Goal: Information Seeking & Learning: Check status

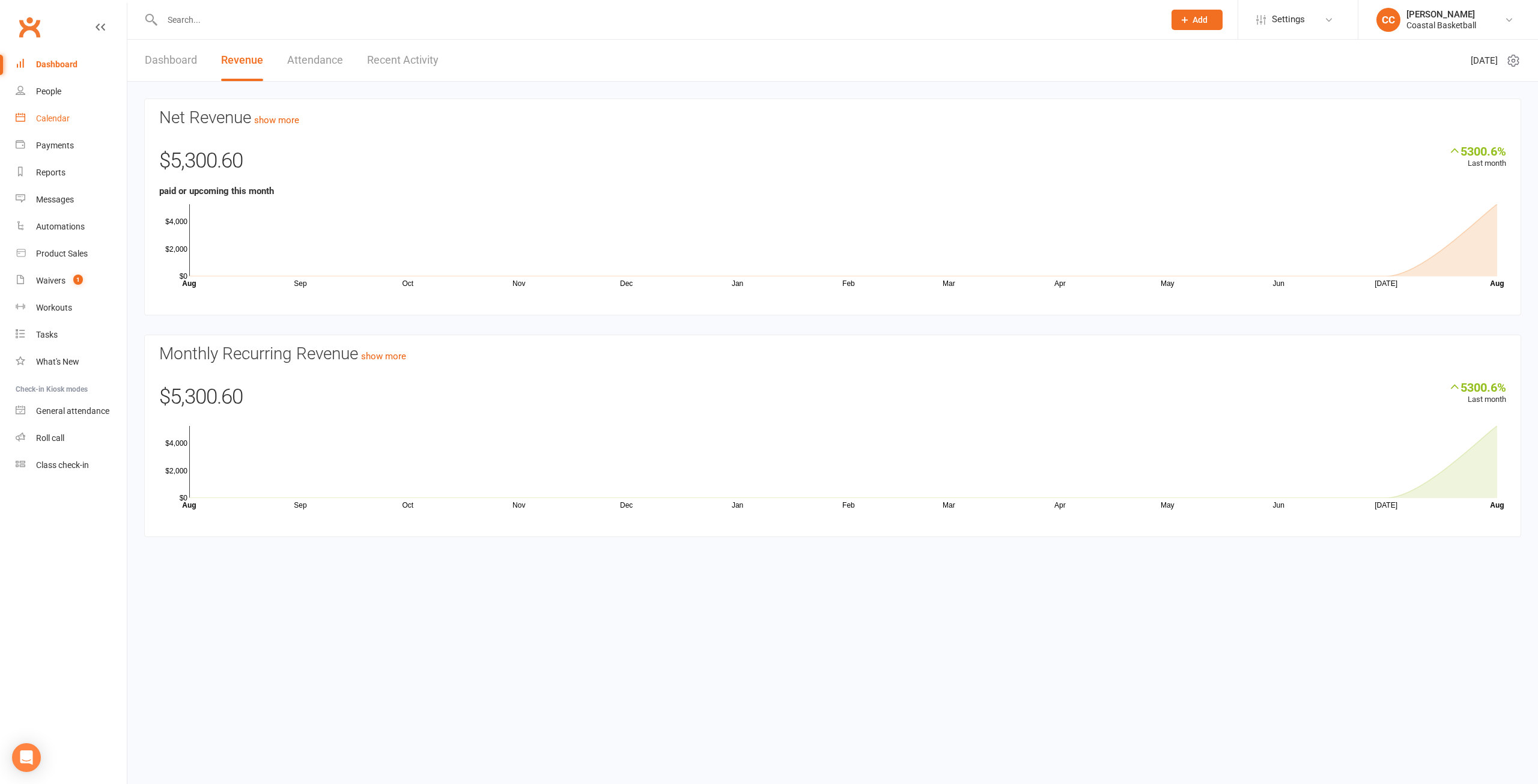
click at [60, 120] on div "Calendar" at bounding box center [52, 117] width 34 height 10
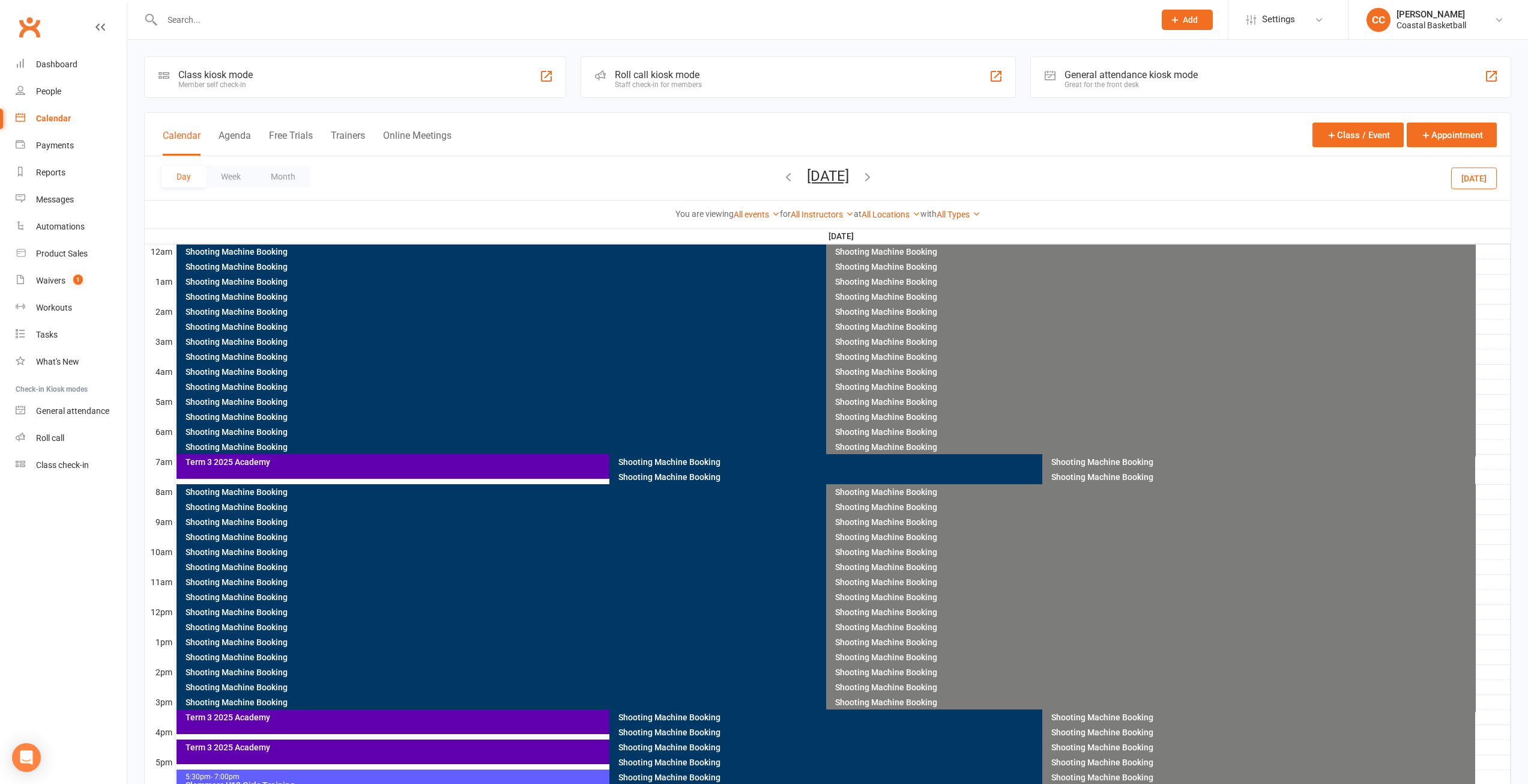
click at [726, 171] on div "Day Week Month Thursday, Aug 21, 2025 August 2025 Sun Mon Tue Wed Thu Fri Sat 2…" at bounding box center [828, 178] width 1366 height 44
click at [782, 178] on icon "button" at bounding box center [788, 176] width 13 height 13
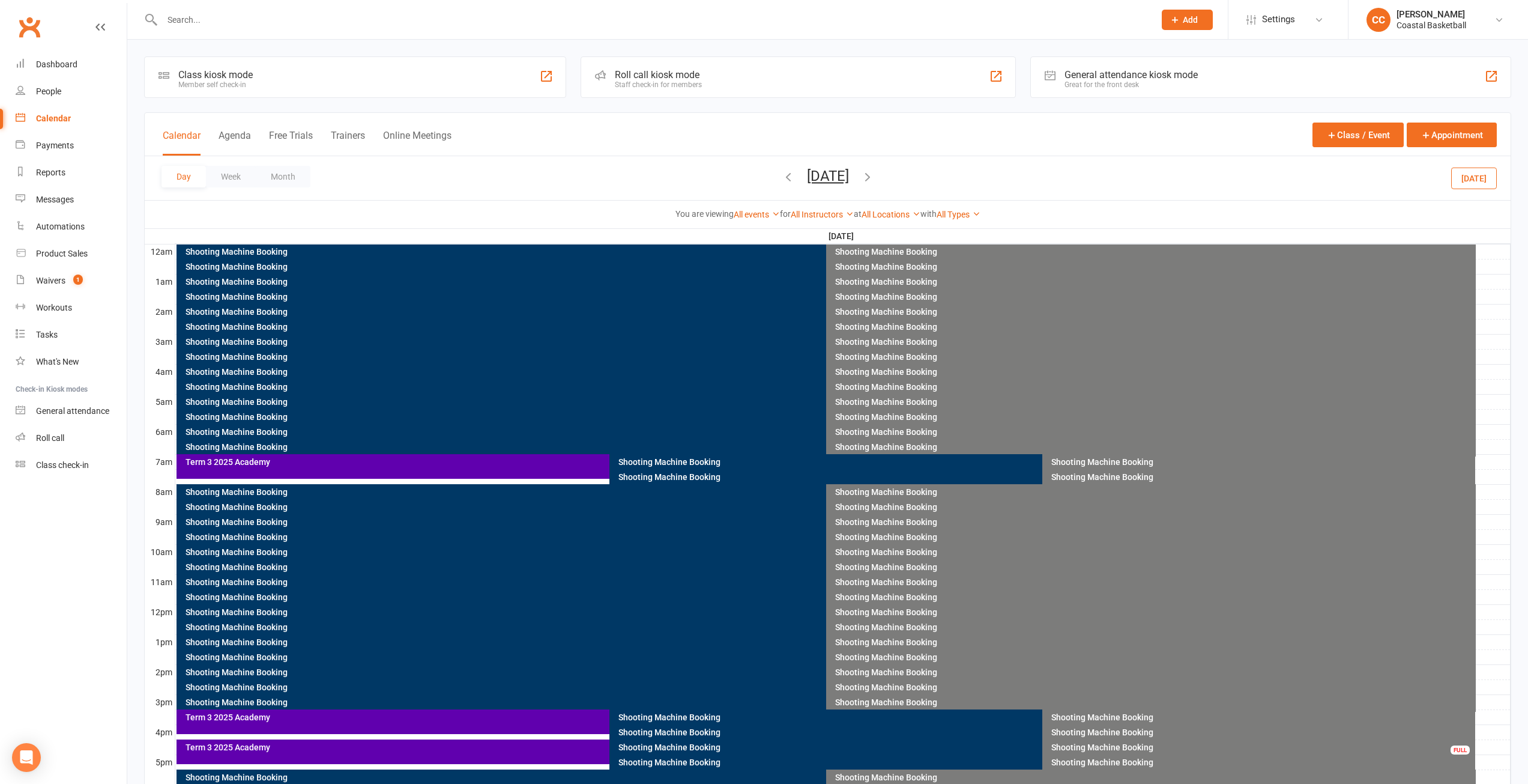
click at [782, 176] on icon "button" at bounding box center [788, 176] width 13 height 13
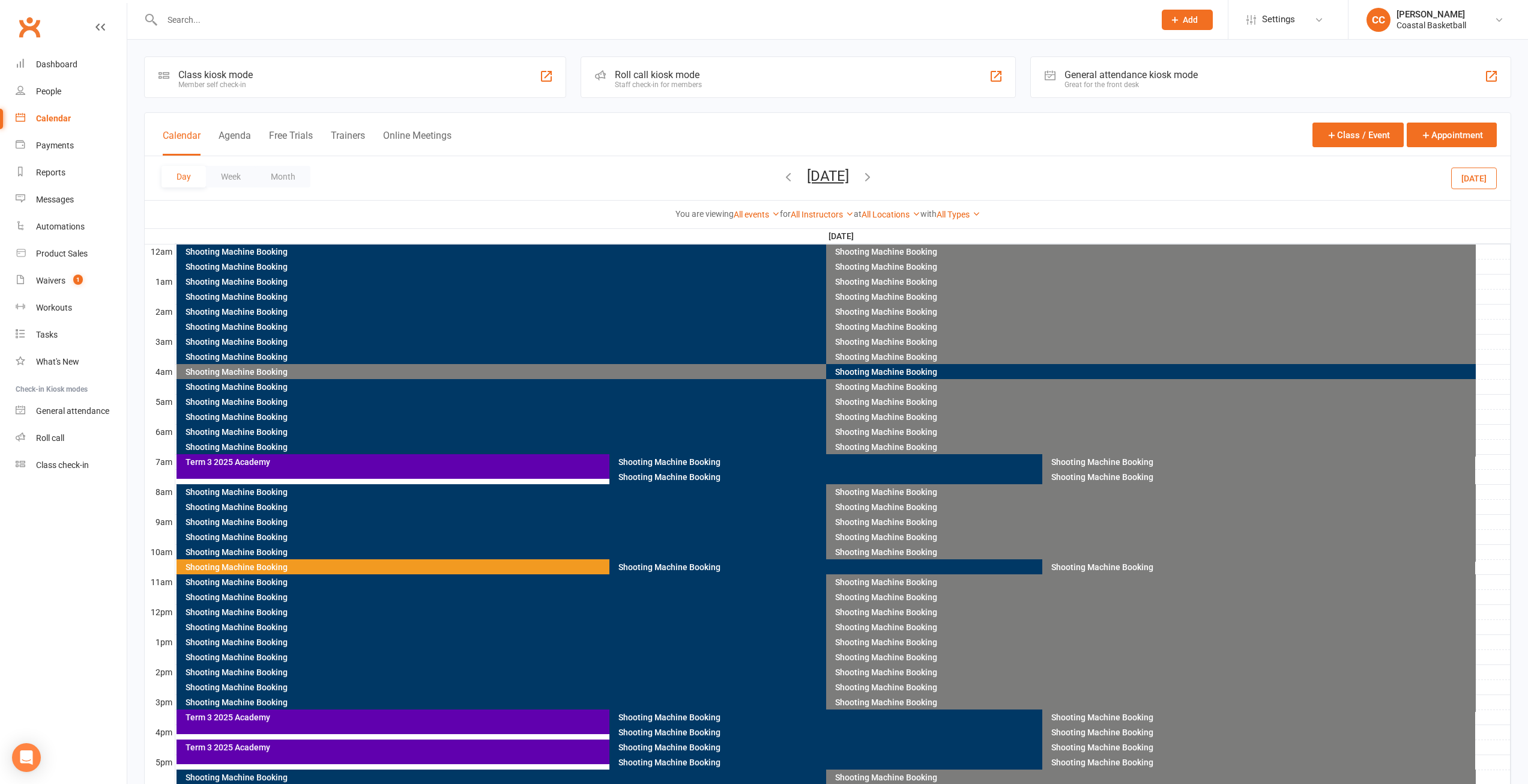
click at [782, 176] on icon "button" at bounding box center [788, 176] width 13 height 13
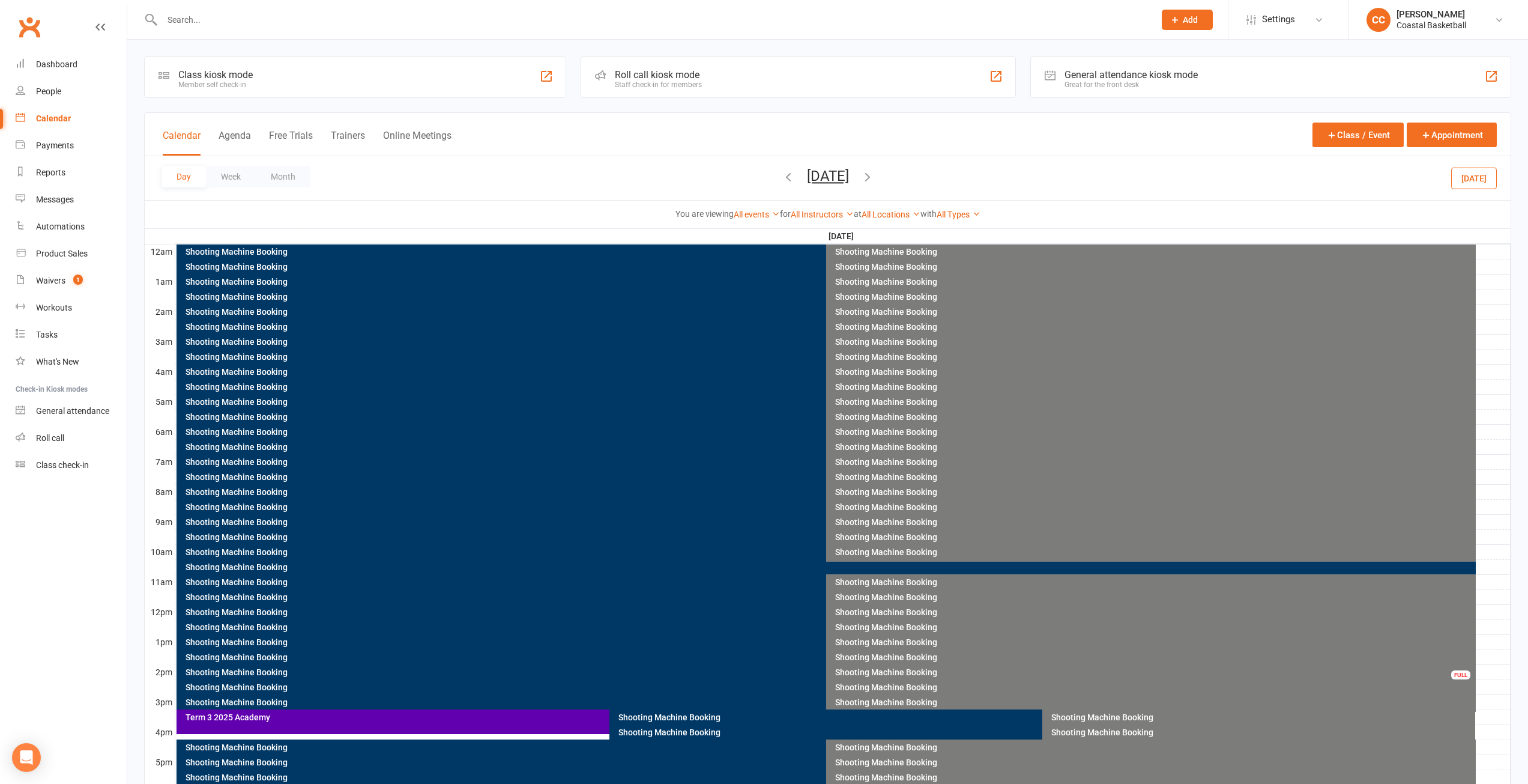
click at [782, 176] on icon "button" at bounding box center [788, 176] width 13 height 13
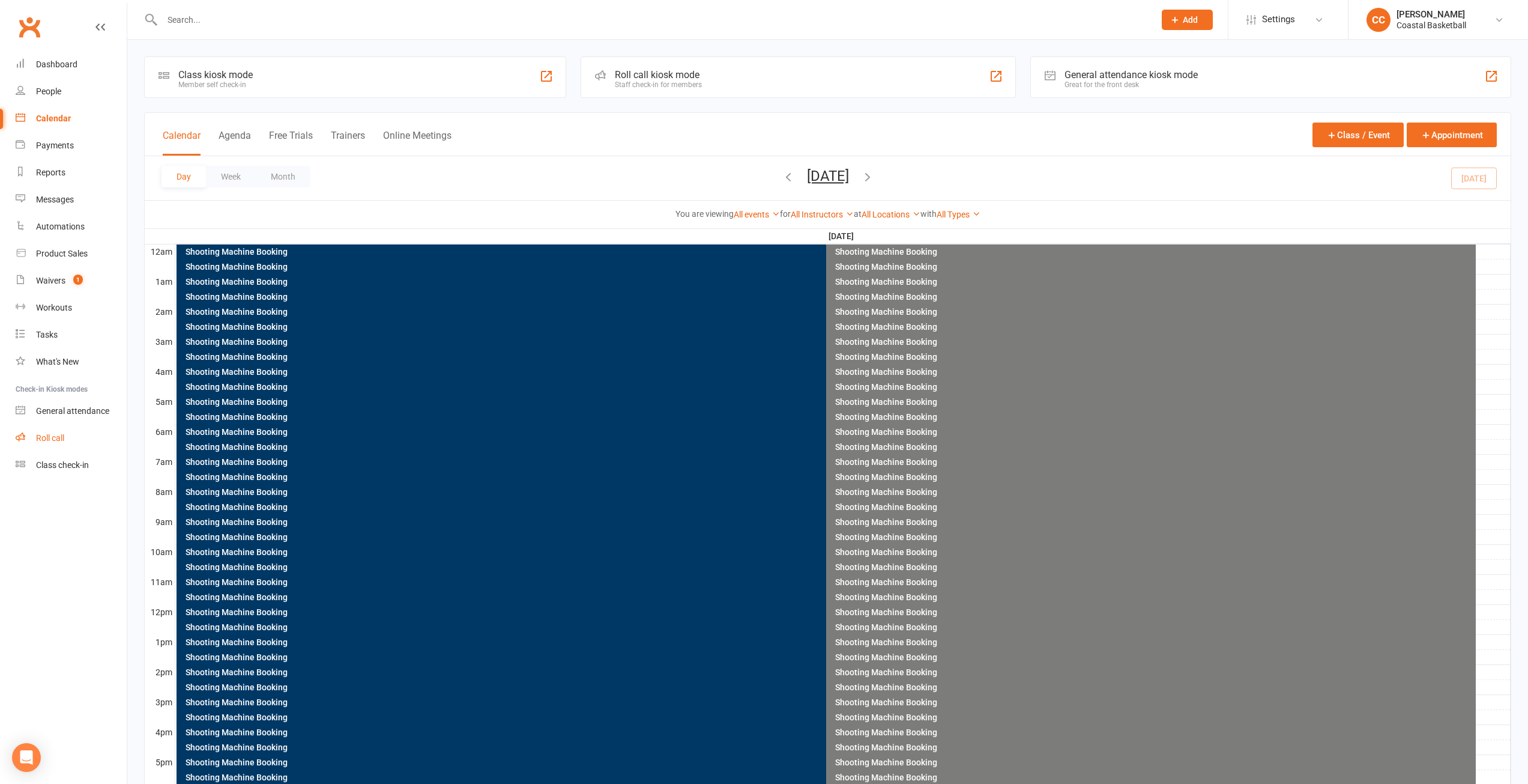
click at [59, 436] on div "Roll call" at bounding box center [50, 438] width 28 height 10
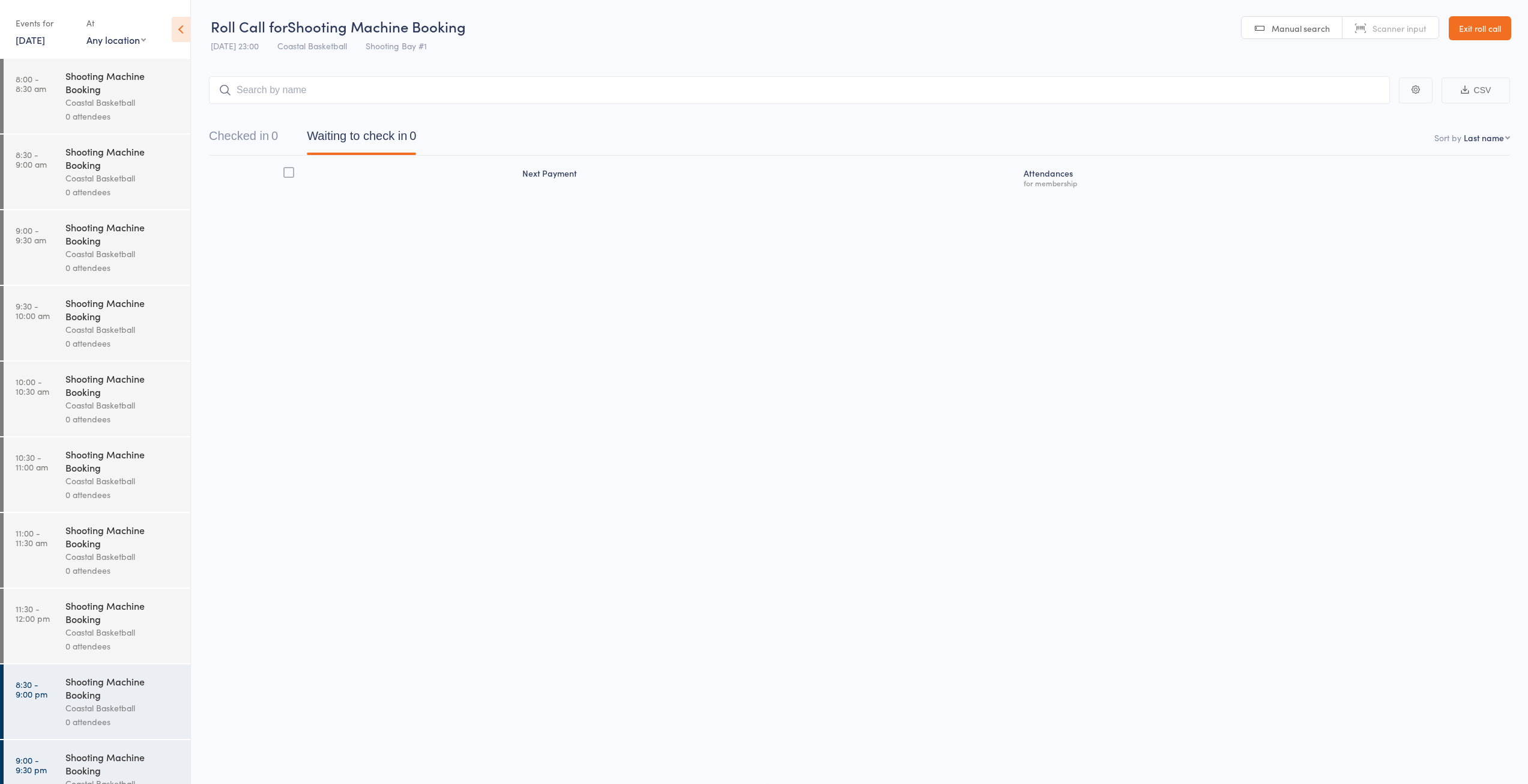
click at [1498, 34] on link "Exit roll call" at bounding box center [1480, 29] width 63 height 24
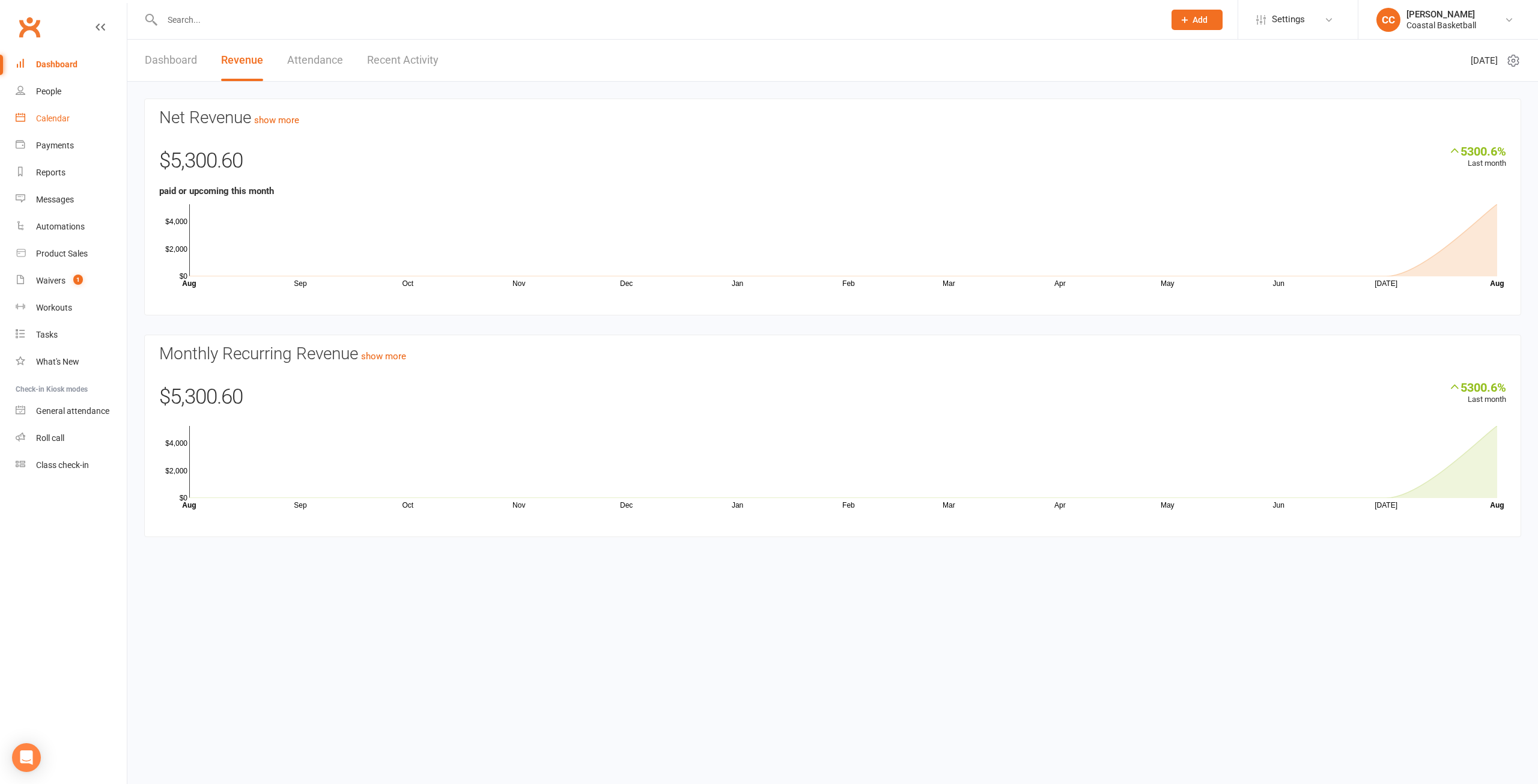
click at [57, 113] on div "Calendar" at bounding box center [52, 117] width 34 height 10
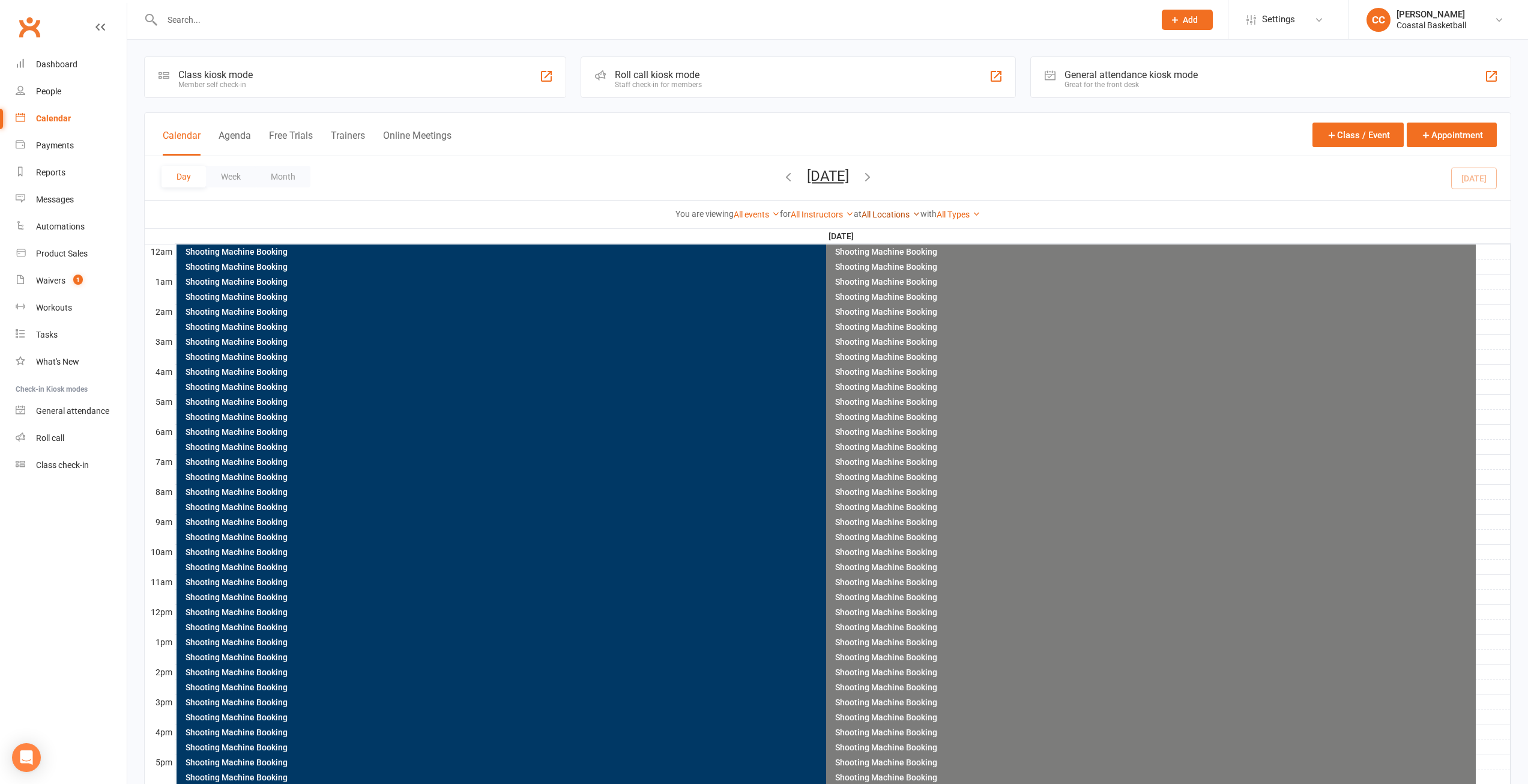
click at [910, 211] on link "All Locations" at bounding box center [891, 214] width 59 height 10
click at [887, 301] on link "Shooting Bay #1" at bounding box center [861, 310] width 119 height 24
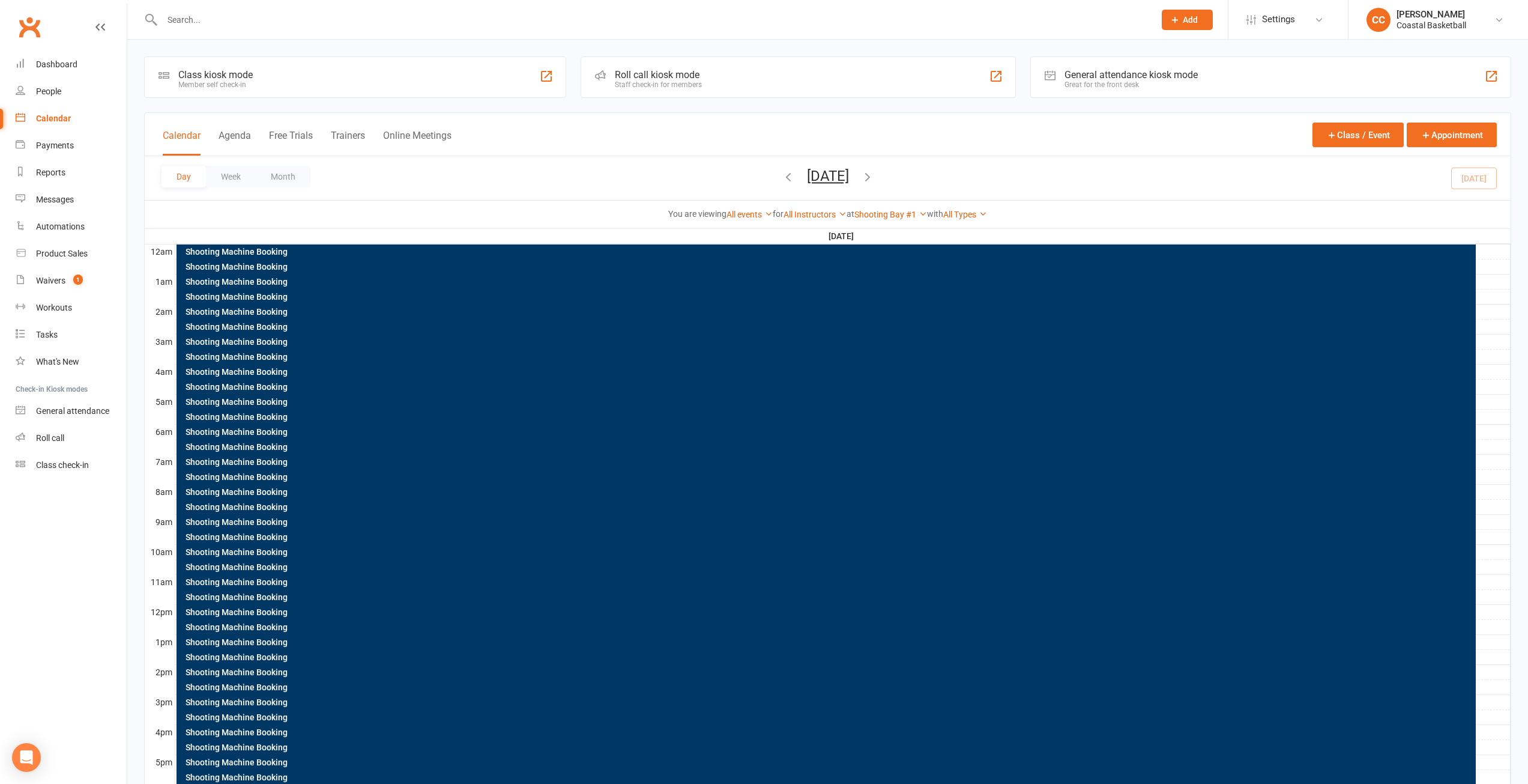
click at [233, 128] on div "Calendar Agenda Free Trials Trainers Online Meetings Class / Event Appointment" at bounding box center [828, 135] width 1366 height 44
click at [233, 136] on button "Agenda" at bounding box center [234, 143] width 32 height 26
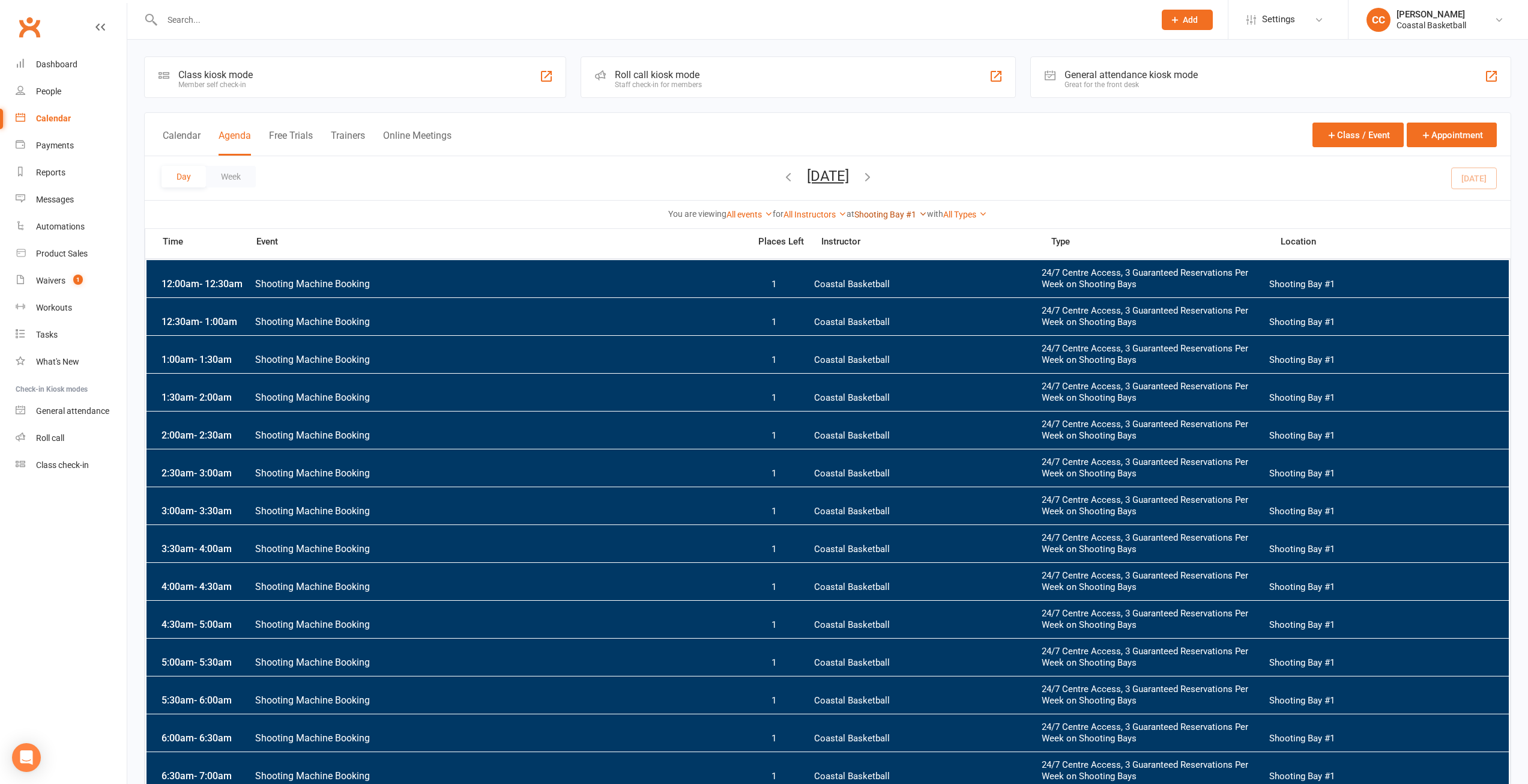
click at [910, 216] on link "Shooting Bay #1" at bounding box center [891, 214] width 73 height 10
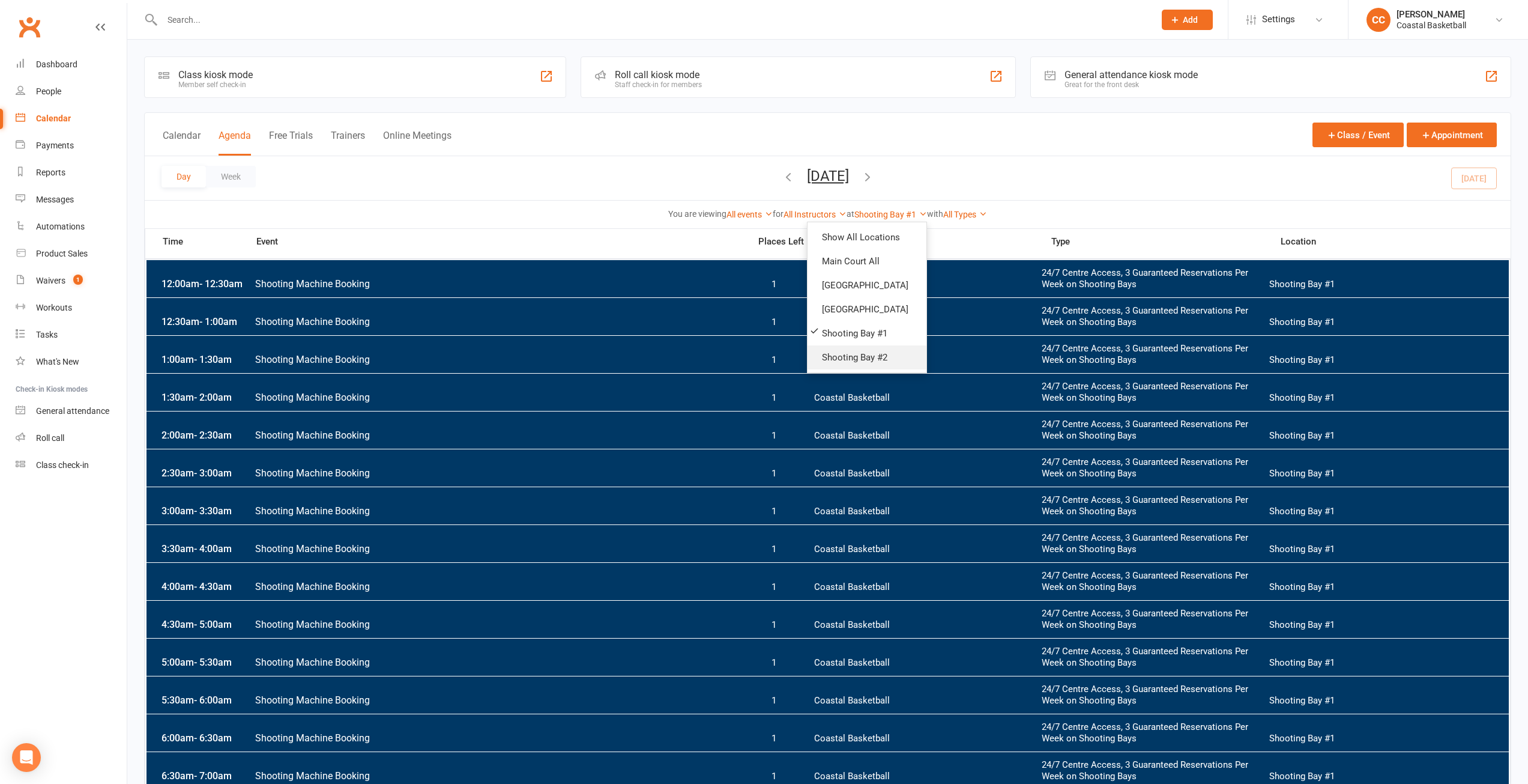
click at [871, 360] on link "Shooting Bay #2" at bounding box center [867, 358] width 119 height 24
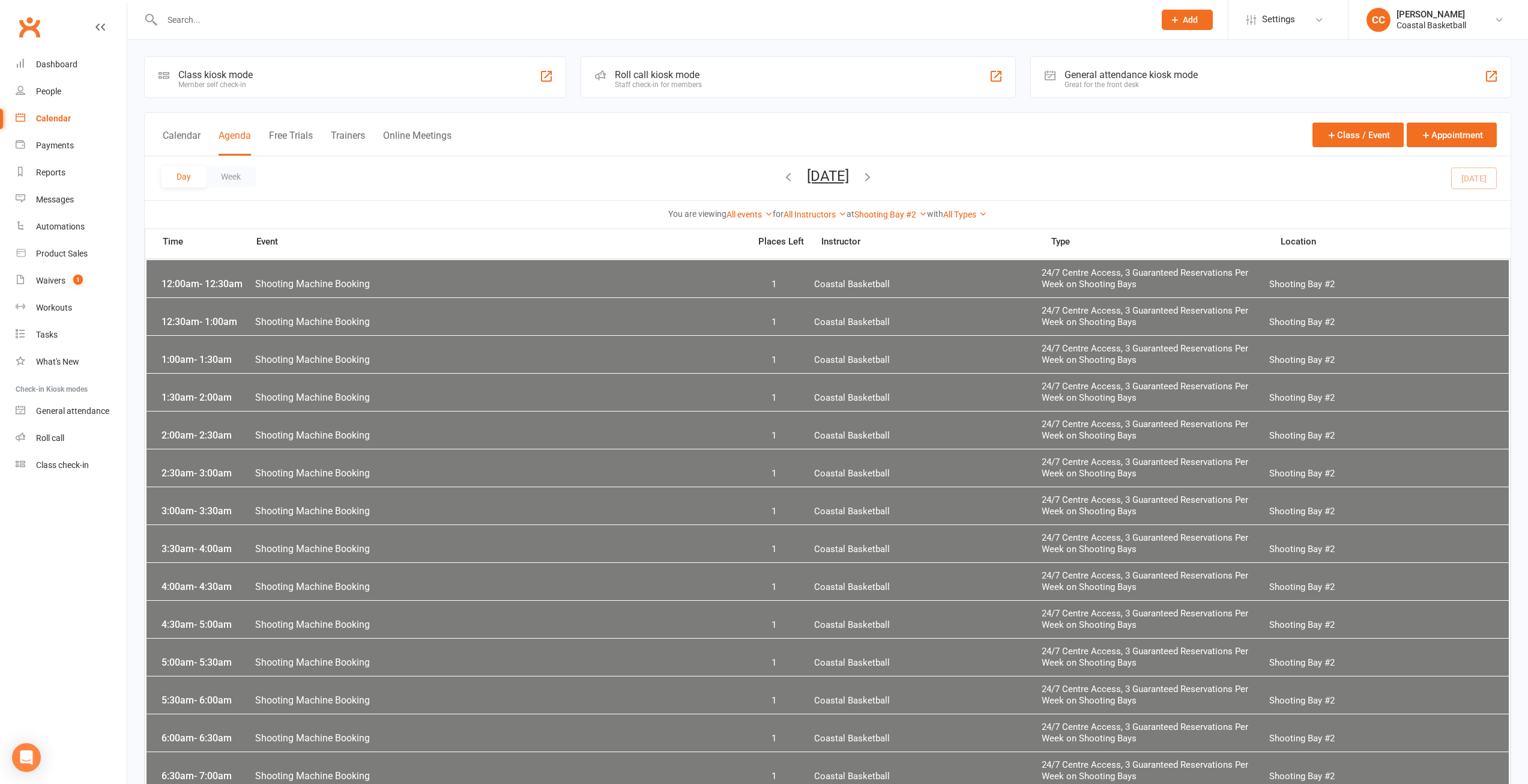
click at [875, 174] on icon "button" at bounding box center [868, 176] width 13 height 13
click at [906, 213] on link "Shooting Bay #2" at bounding box center [891, 214] width 73 height 10
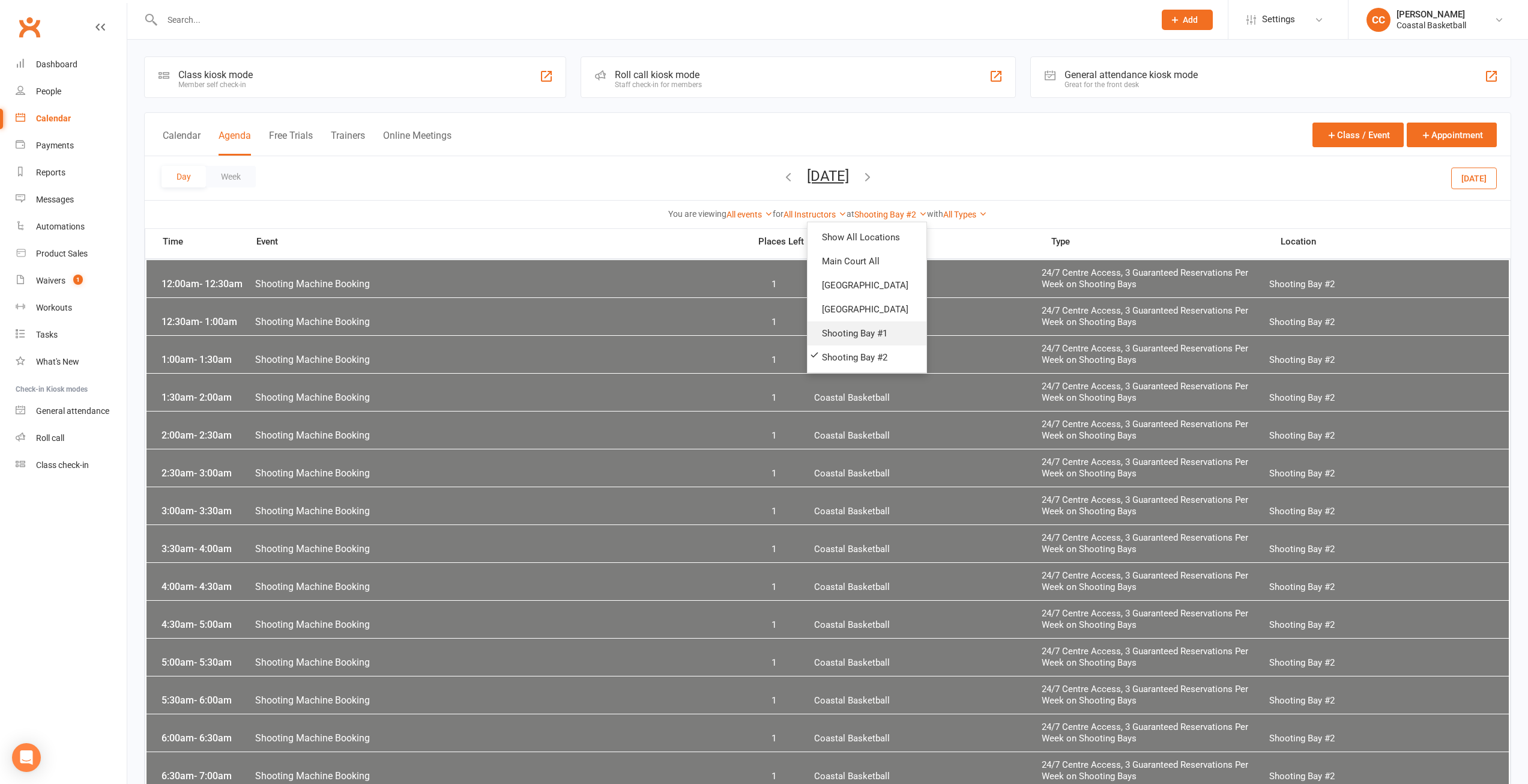
click at [881, 329] on link "Shooting Bay #1" at bounding box center [867, 333] width 119 height 24
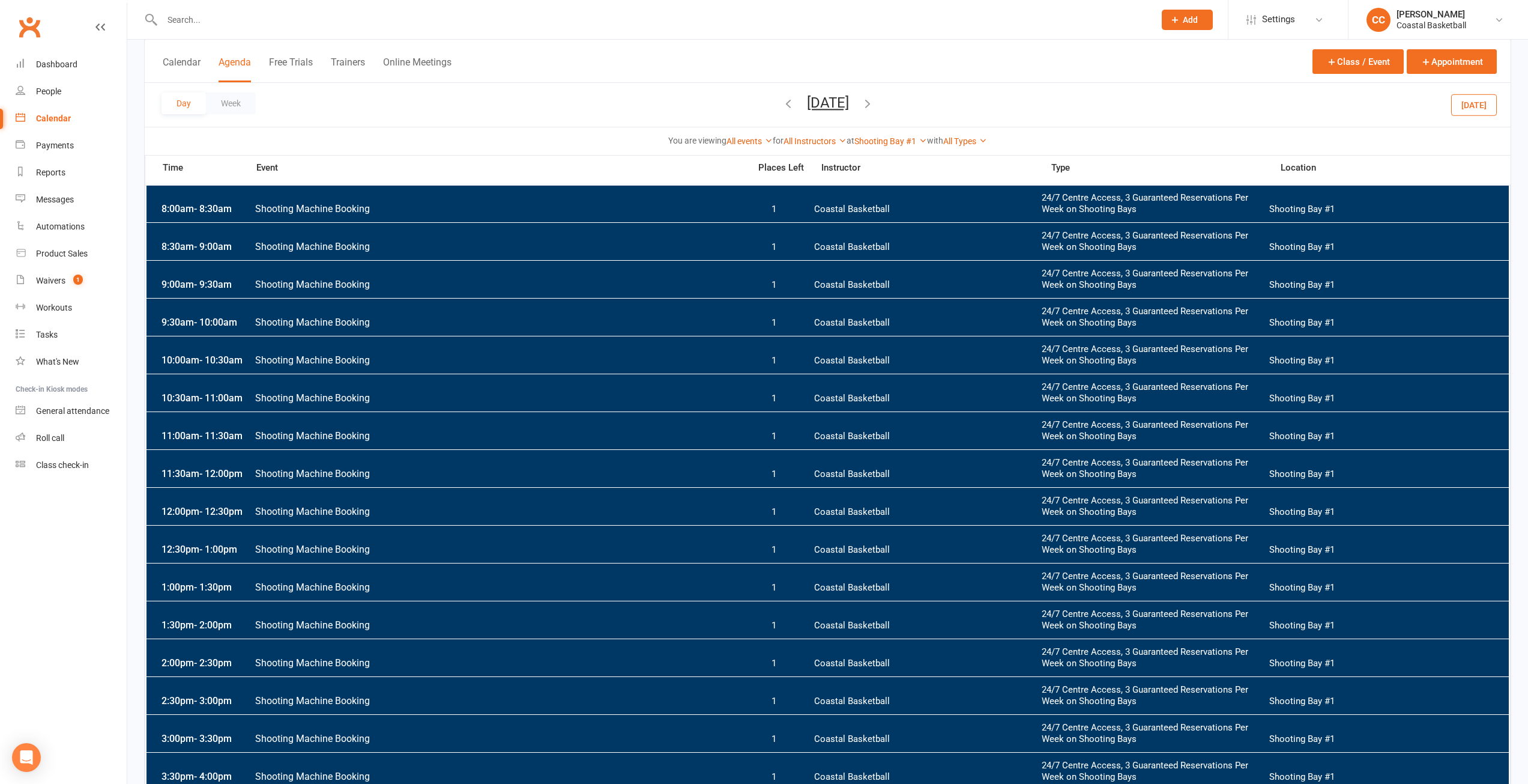
scroll to position [720, 0]
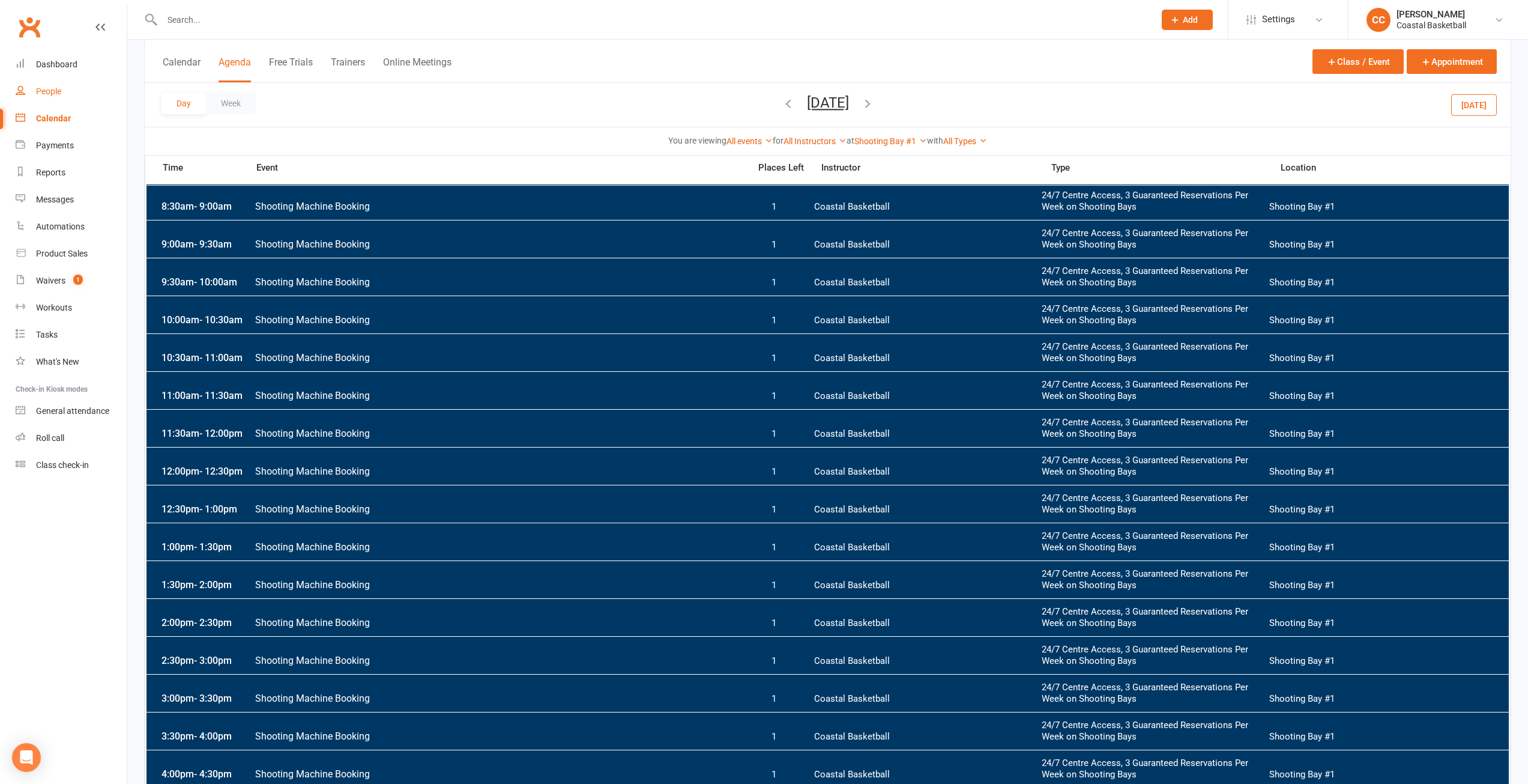
click at [66, 90] on link "People" at bounding box center [71, 91] width 111 height 27
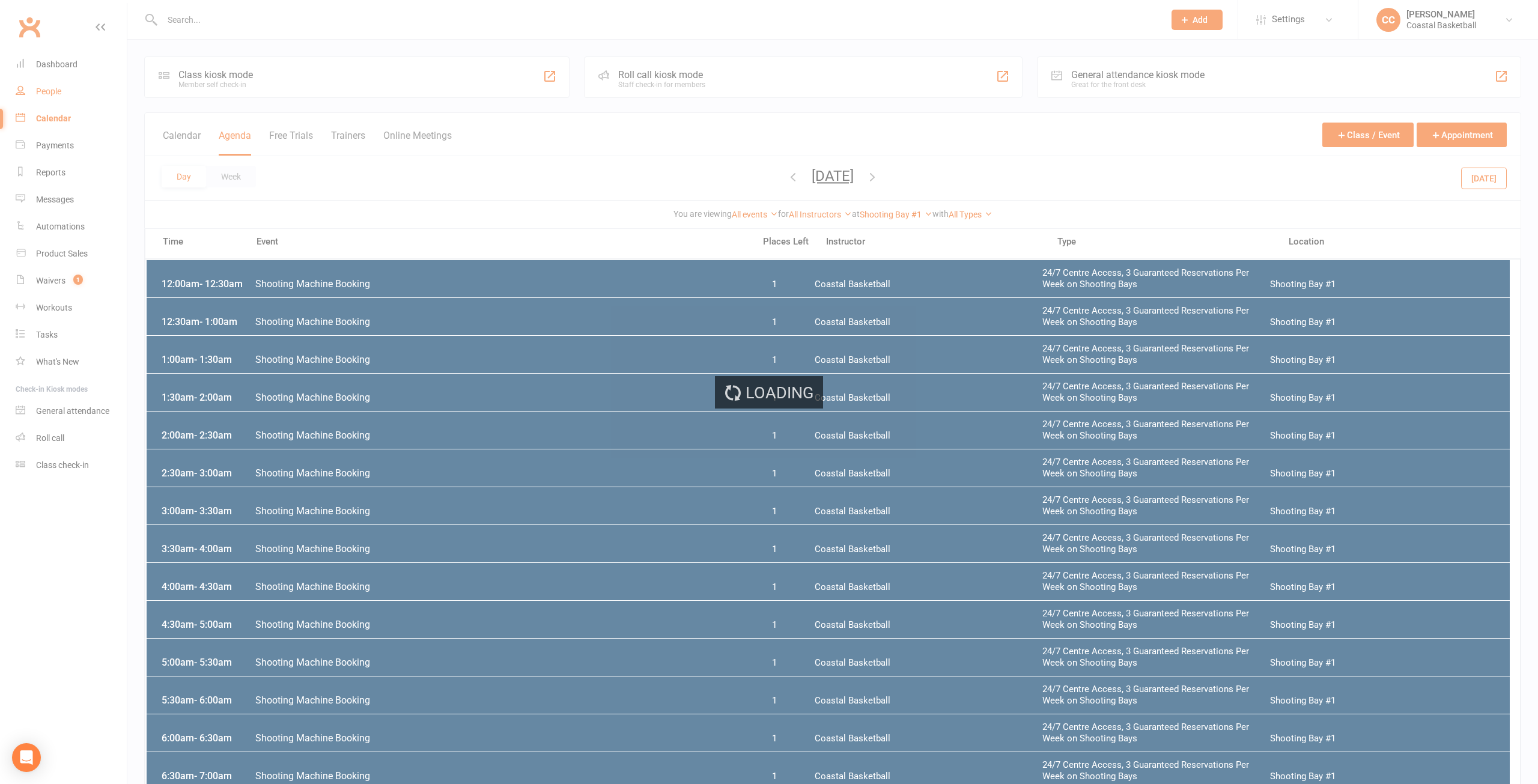
select select "100"
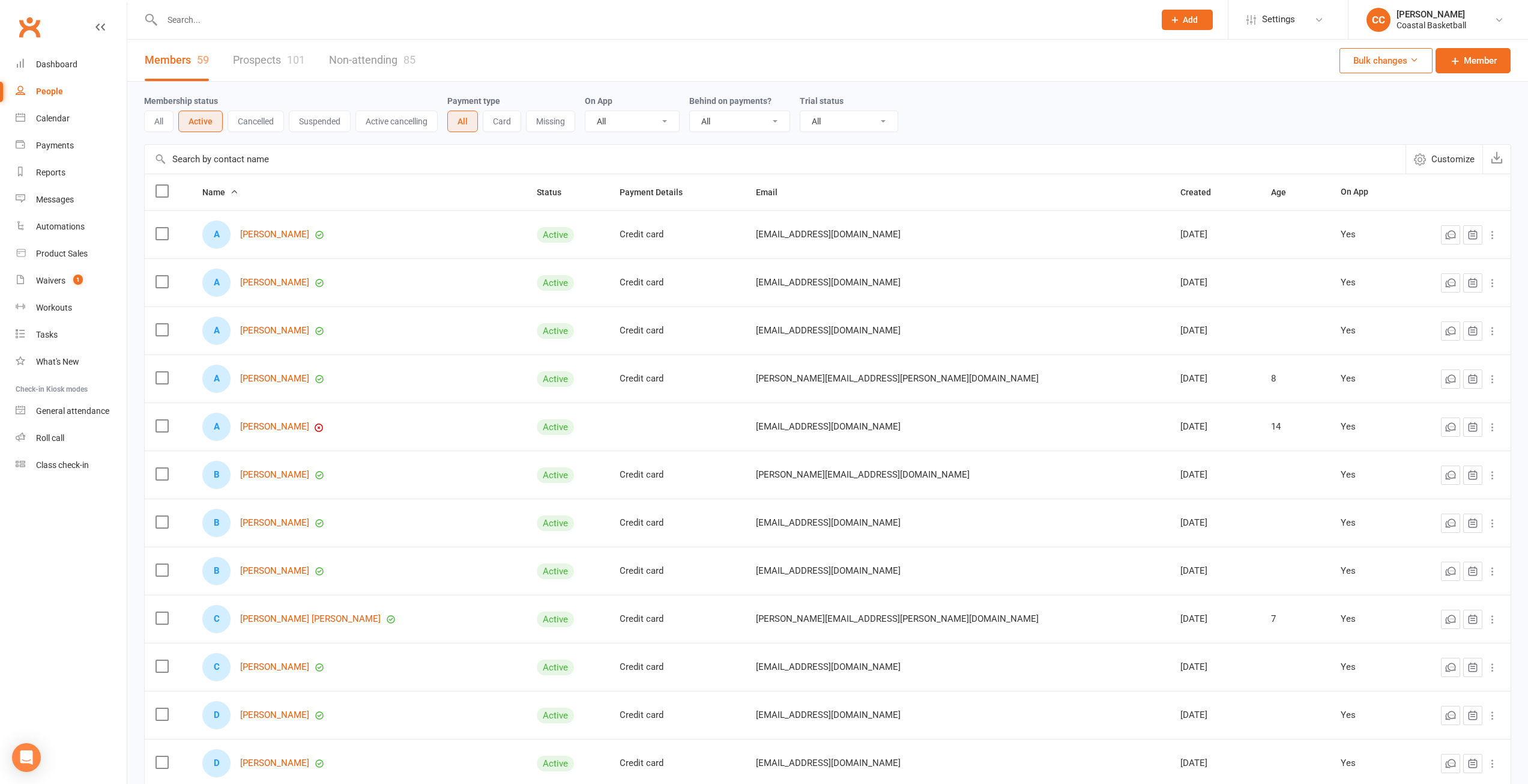
click at [248, 24] on input "text" at bounding box center [652, 19] width 988 height 17
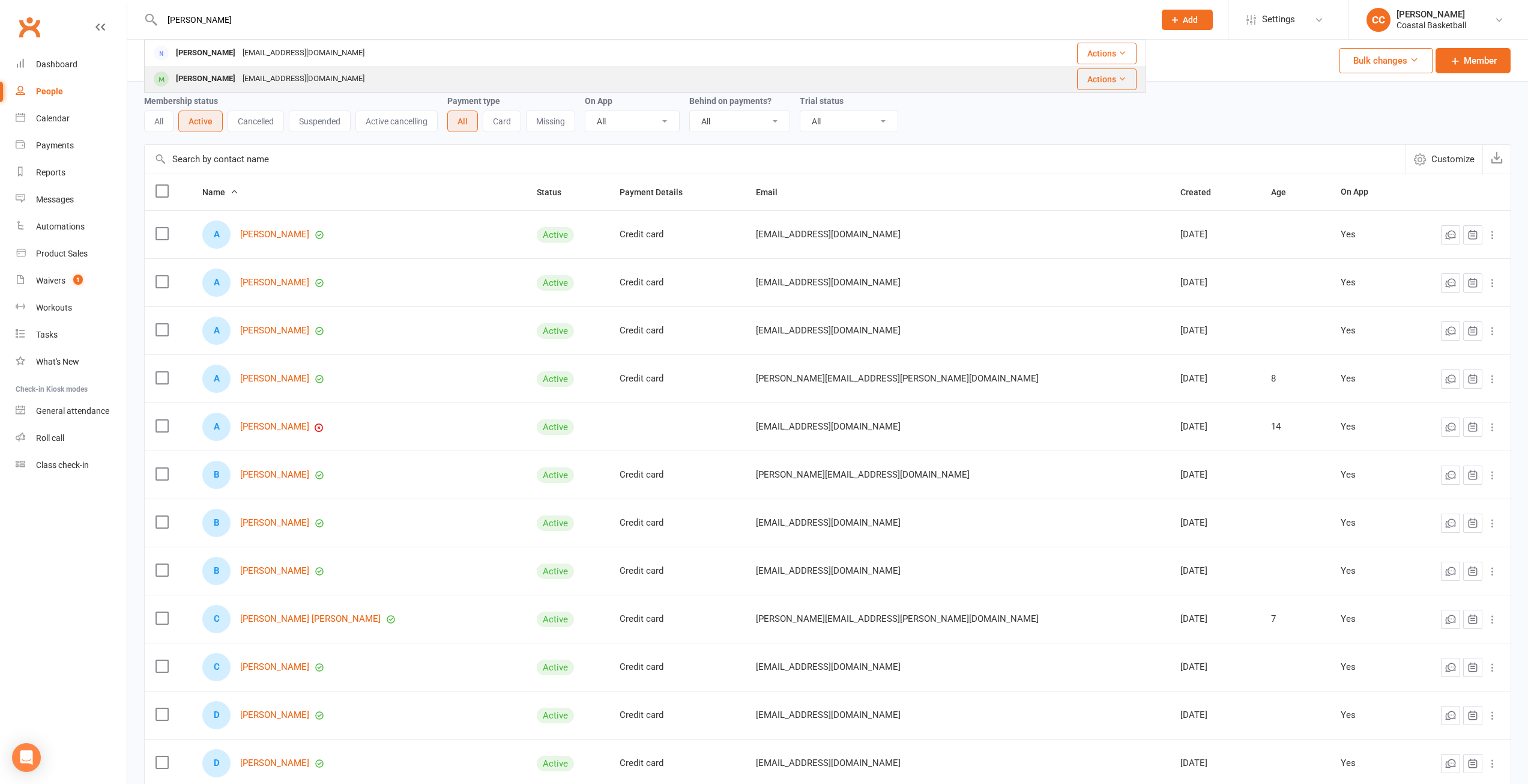
type input "[PERSON_NAME]"
click at [299, 74] on div "[EMAIL_ADDRESS][DOMAIN_NAME]" at bounding box center [304, 79] width 129 height 17
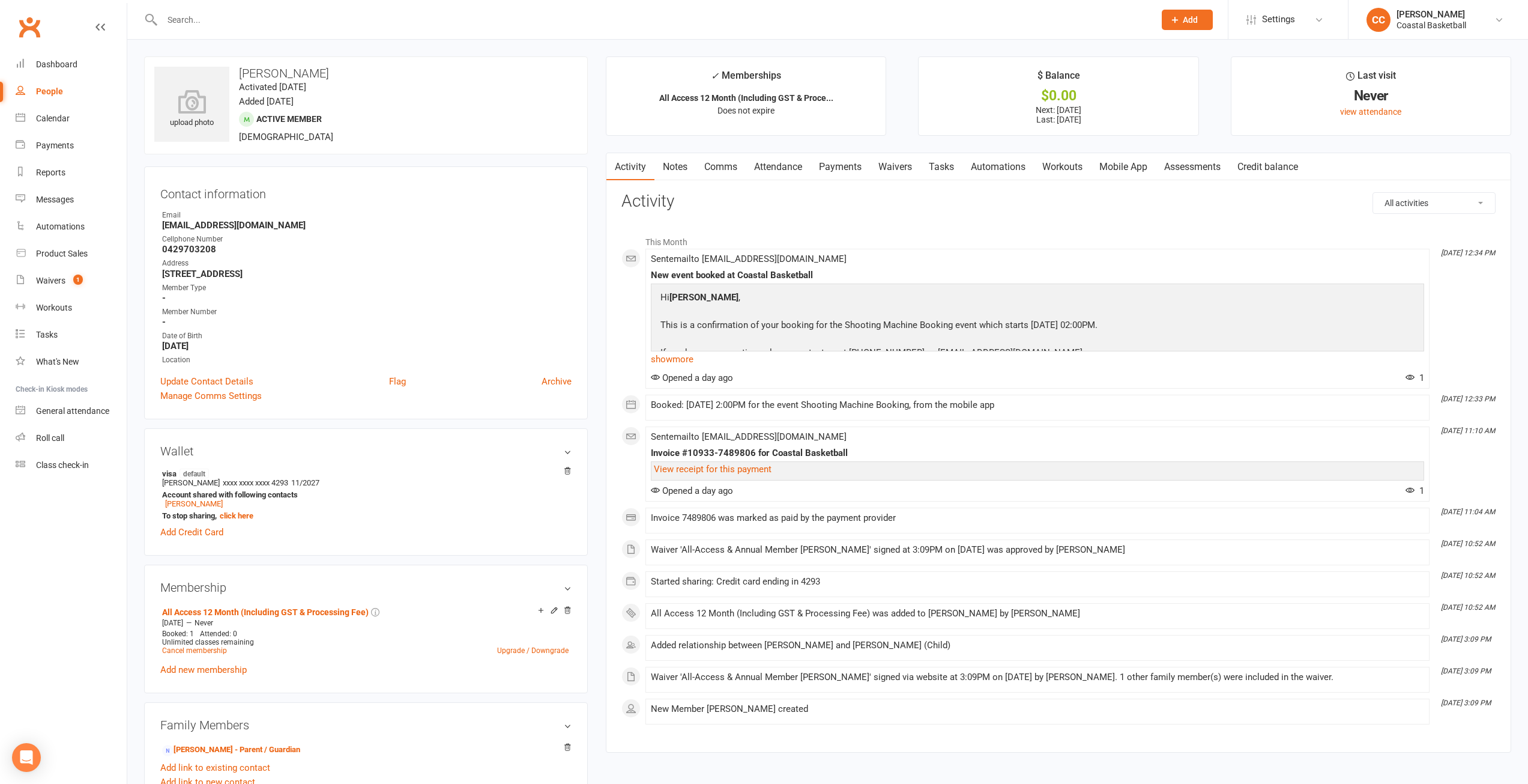
click at [779, 164] on link "Attendance" at bounding box center [778, 167] width 65 height 28
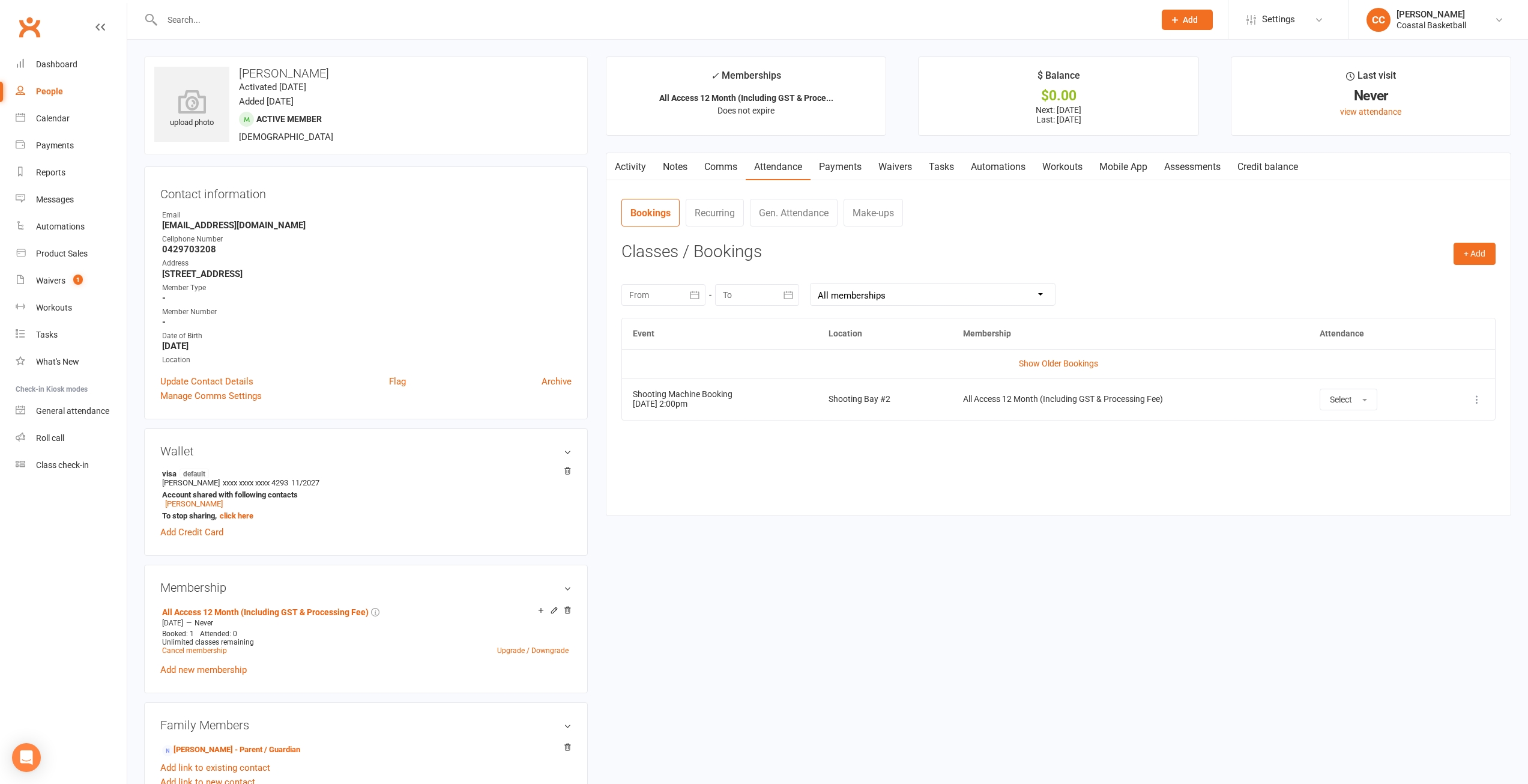
click at [1474, 399] on icon at bounding box center [1478, 399] width 12 height 12
click at [1419, 446] on link "View event" at bounding box center [1424, 447] width 119 height 24
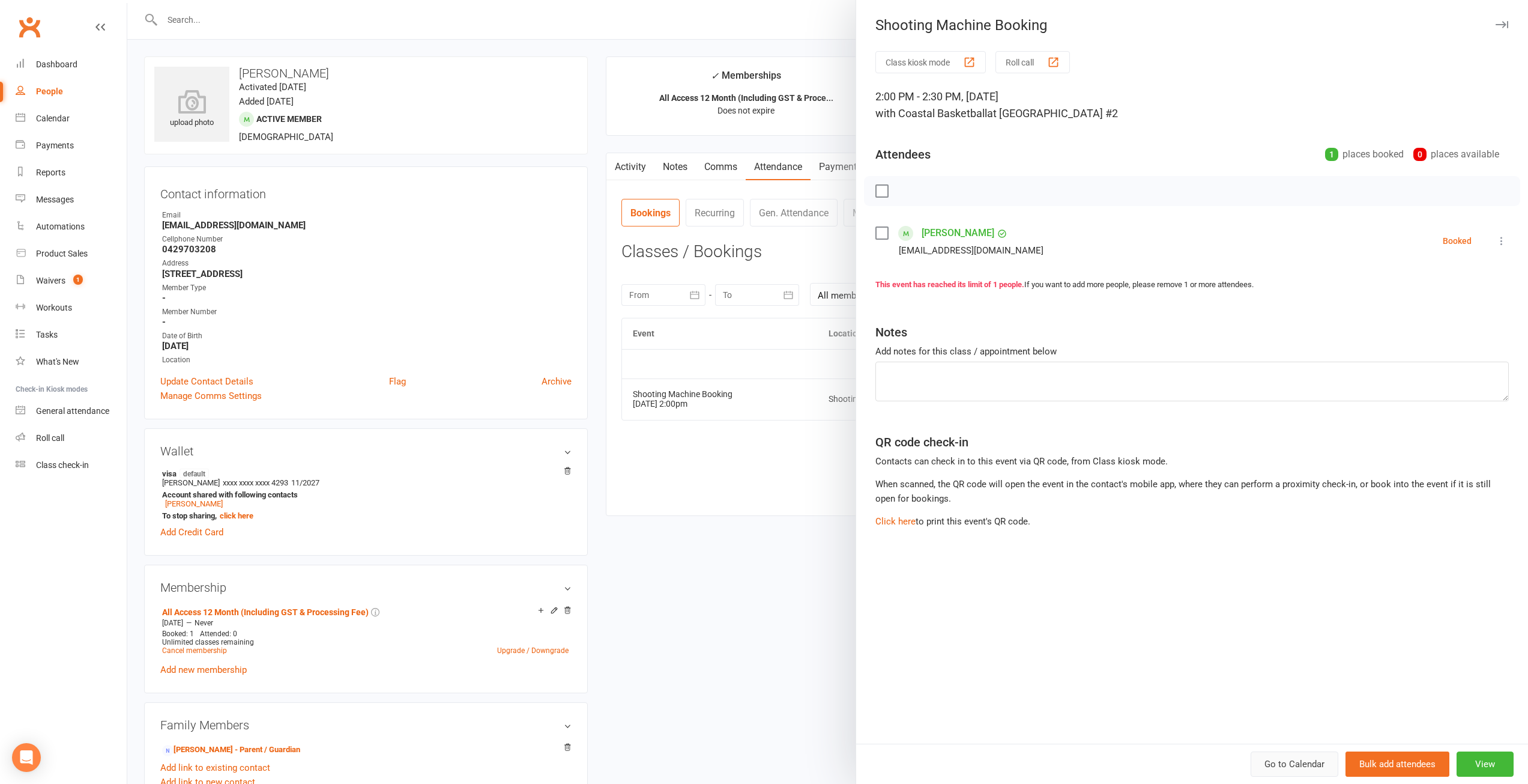
click at [1292, 759] on link "Go to Calendar" at bounding box center [1294, 763] width 88 height 25
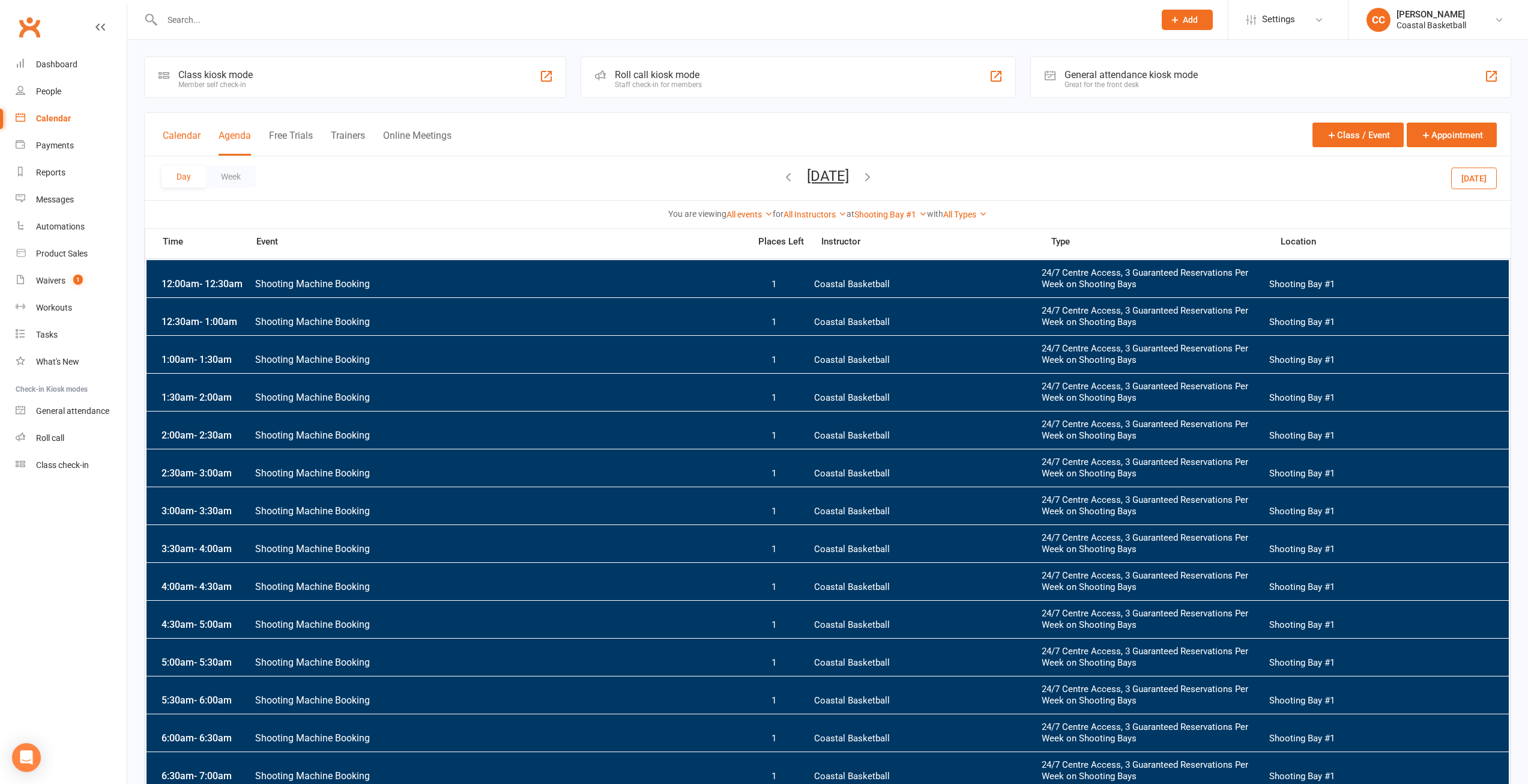
click at [181, 135] on button "Calendar" at bounding box center [181, 143] width 37 height 26
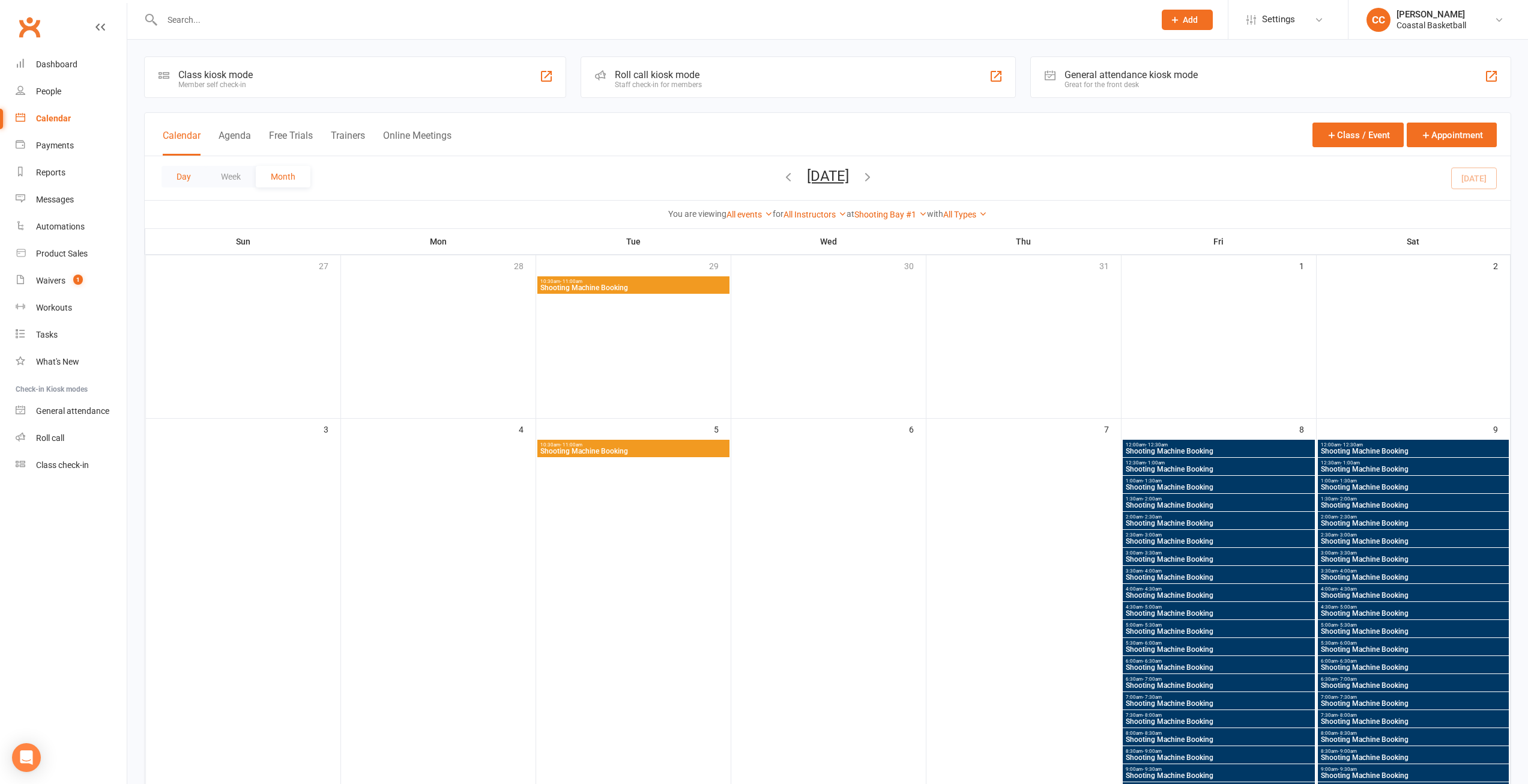
click at [191, 173] on button "Day" at bounding box center [184, 176] width 44 height 22
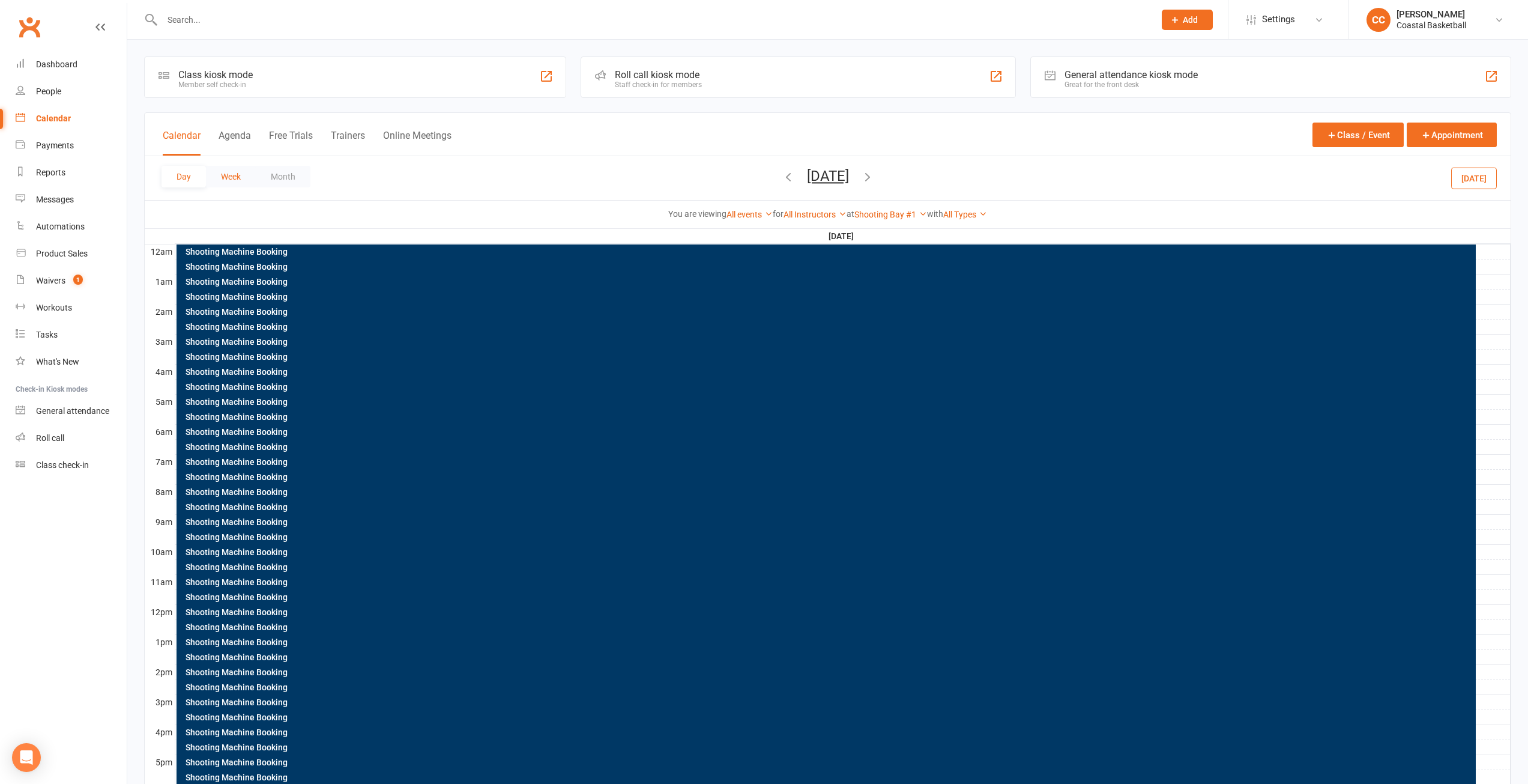
click at [237, 175] on button "Week" at bounding box center [231, 176] width 50 height 22
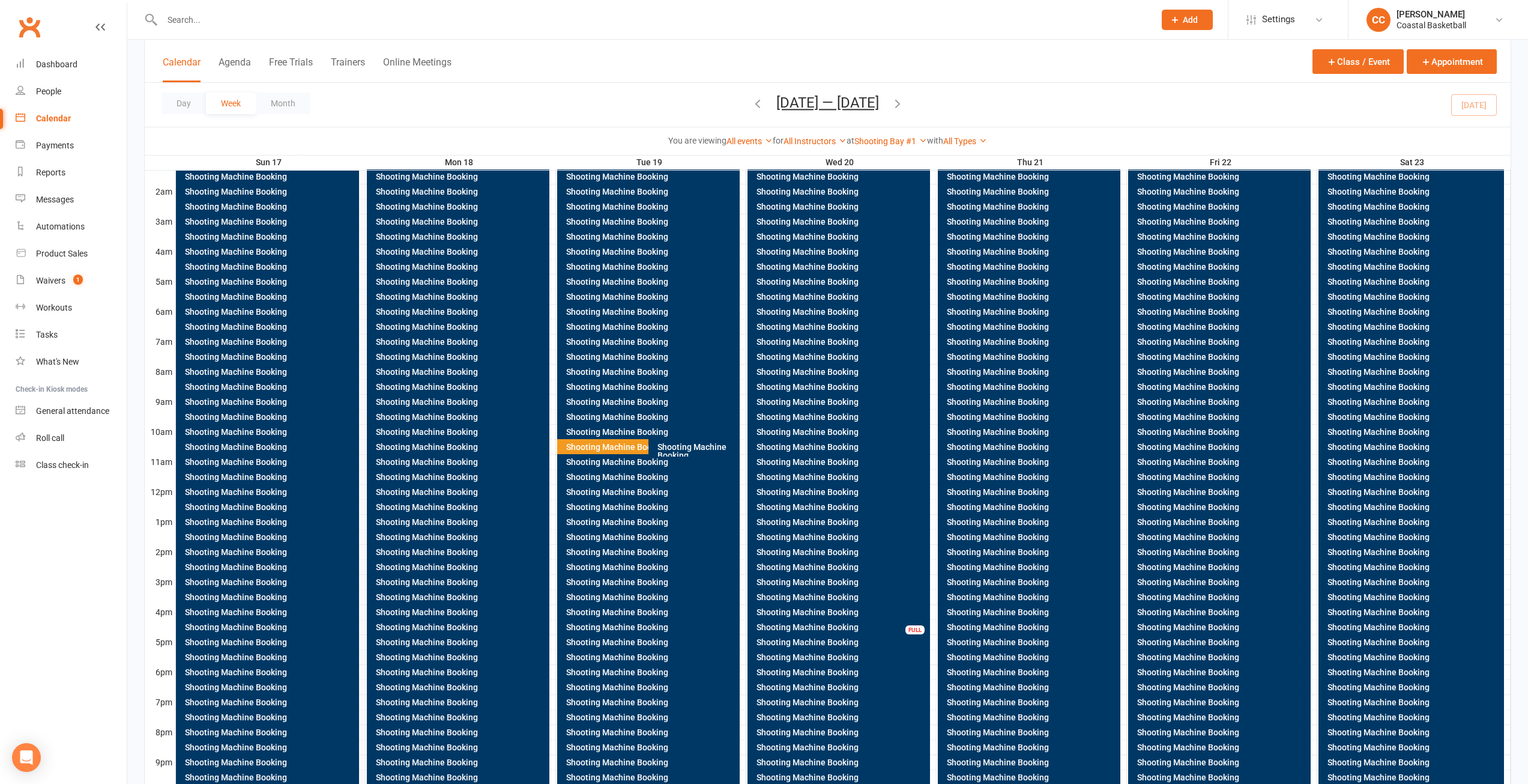
scroll to position [216, 0]
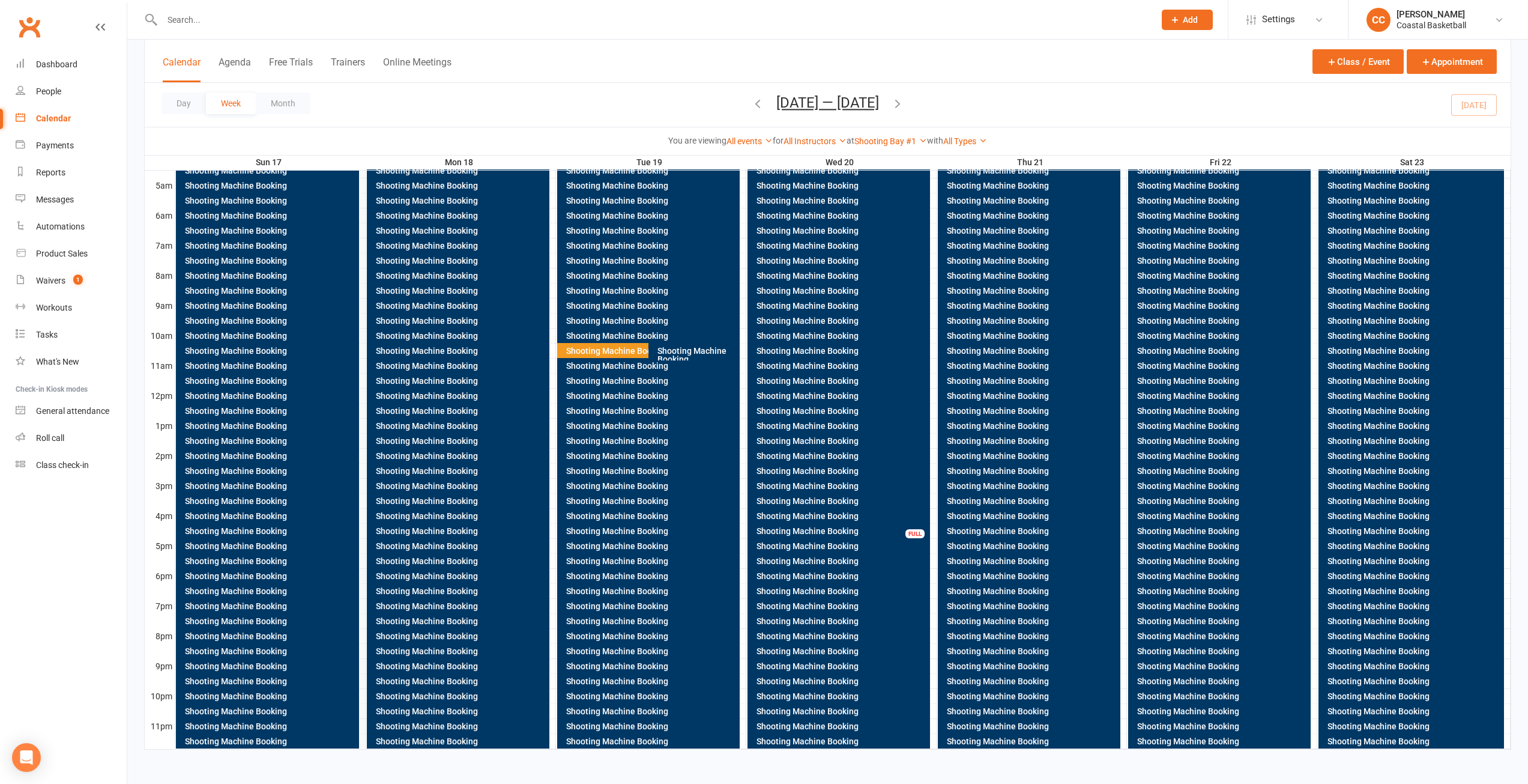
click at [819, 527] on div "Shooting Machine Booking" at bounding box center [841, 531] width 171 height 9
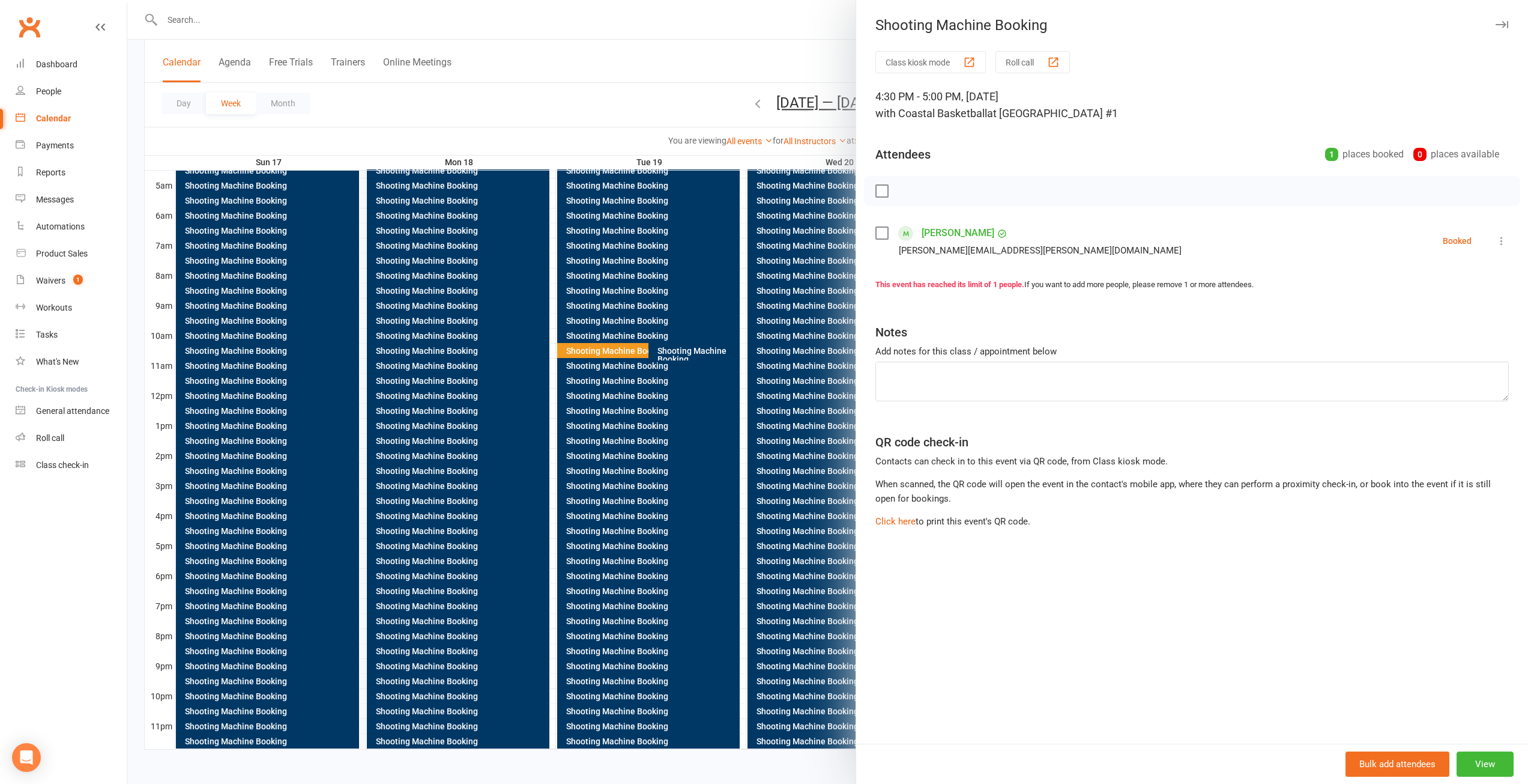
click at [1495, 18] on button "button" at bounding box center [1502, 24] width 15 height 15
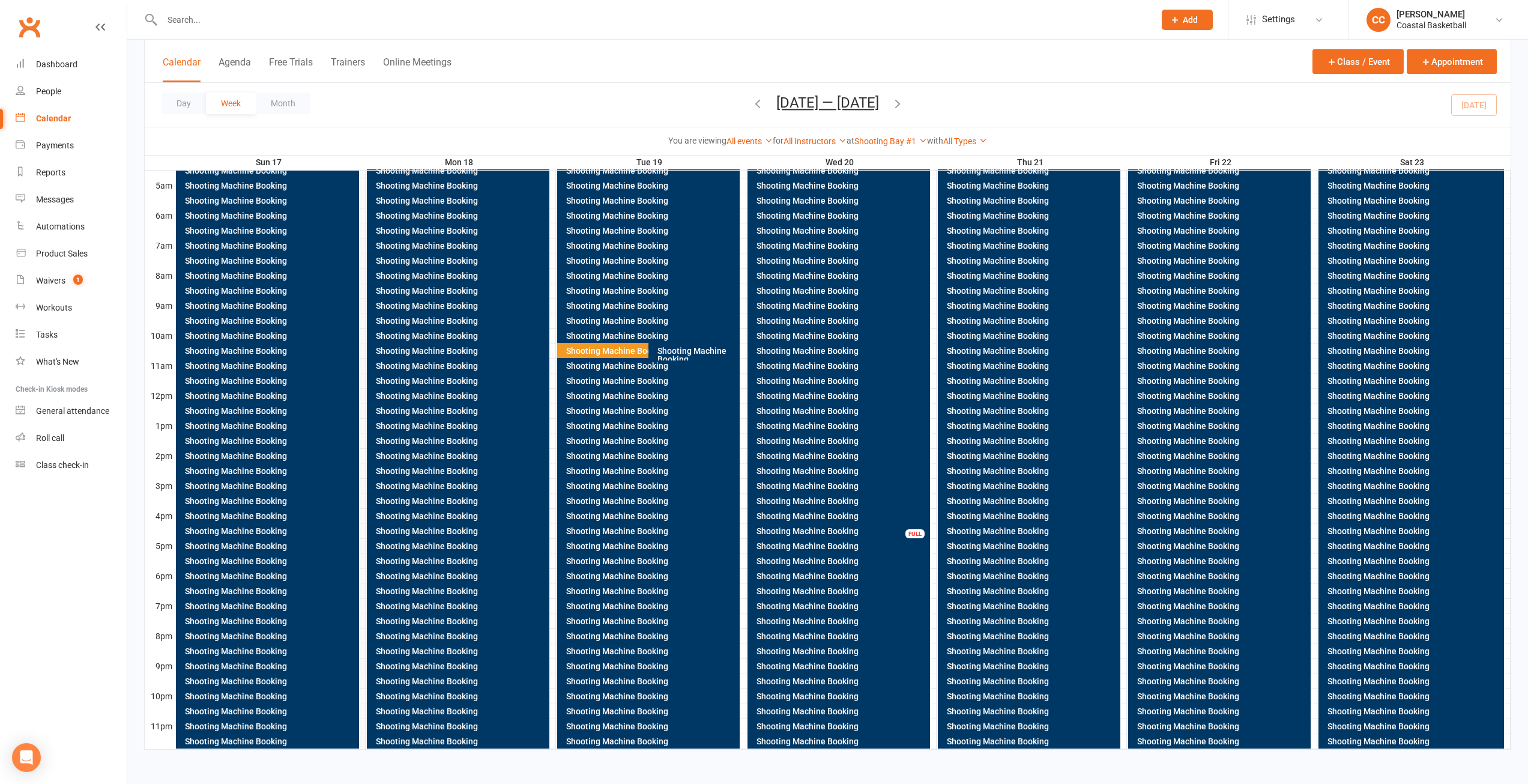
click at [614, 348] on div "Shooting Machine Booking" at bounding box center [646, 351] width 160 height 9
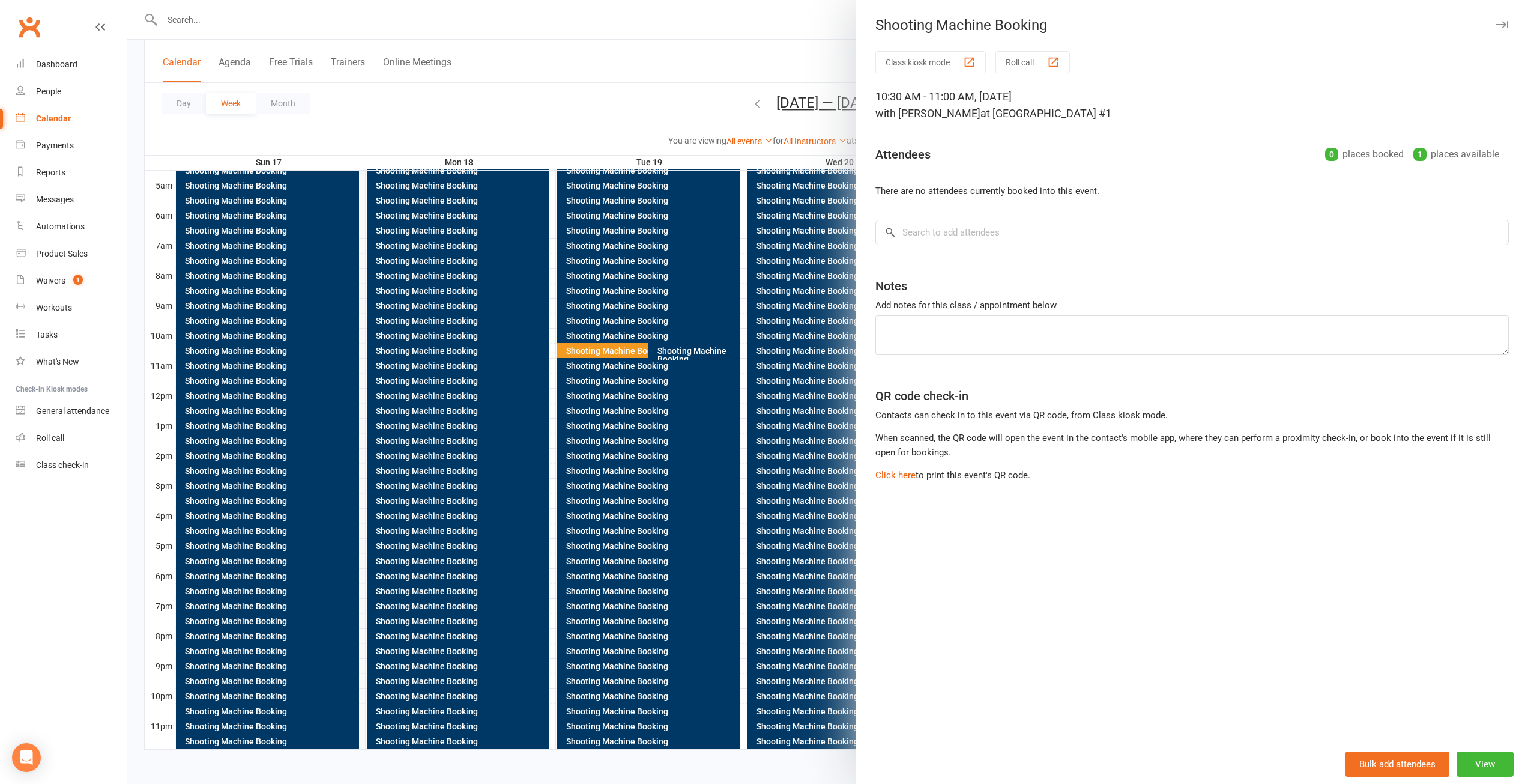
click at [1497, 22] on button "button" at bounding box center [1502, 24] width 15 height 15
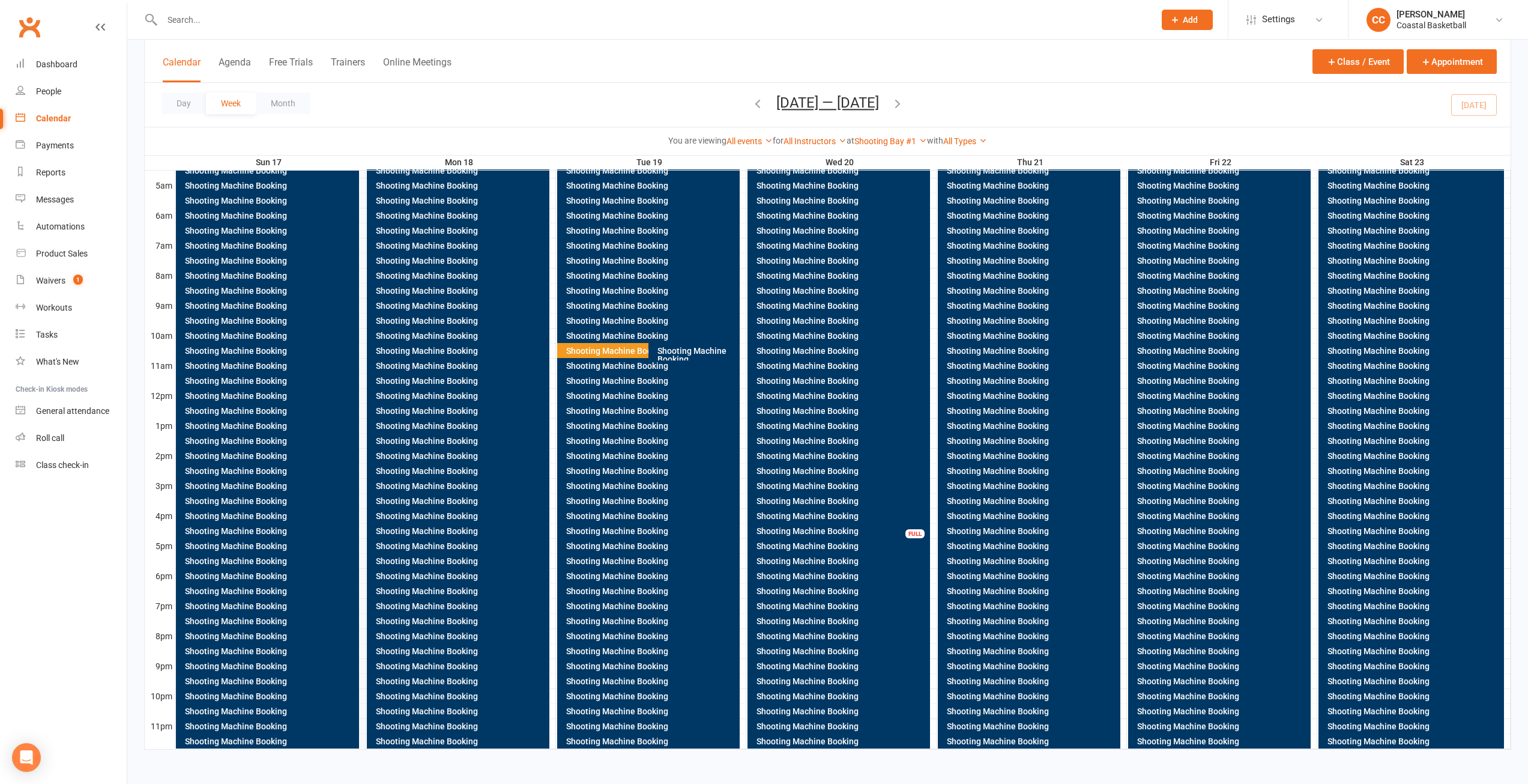
click at [618, 344] on div "Shooting Machine Booking" at bounding box center [642, 352] width 171 height 17
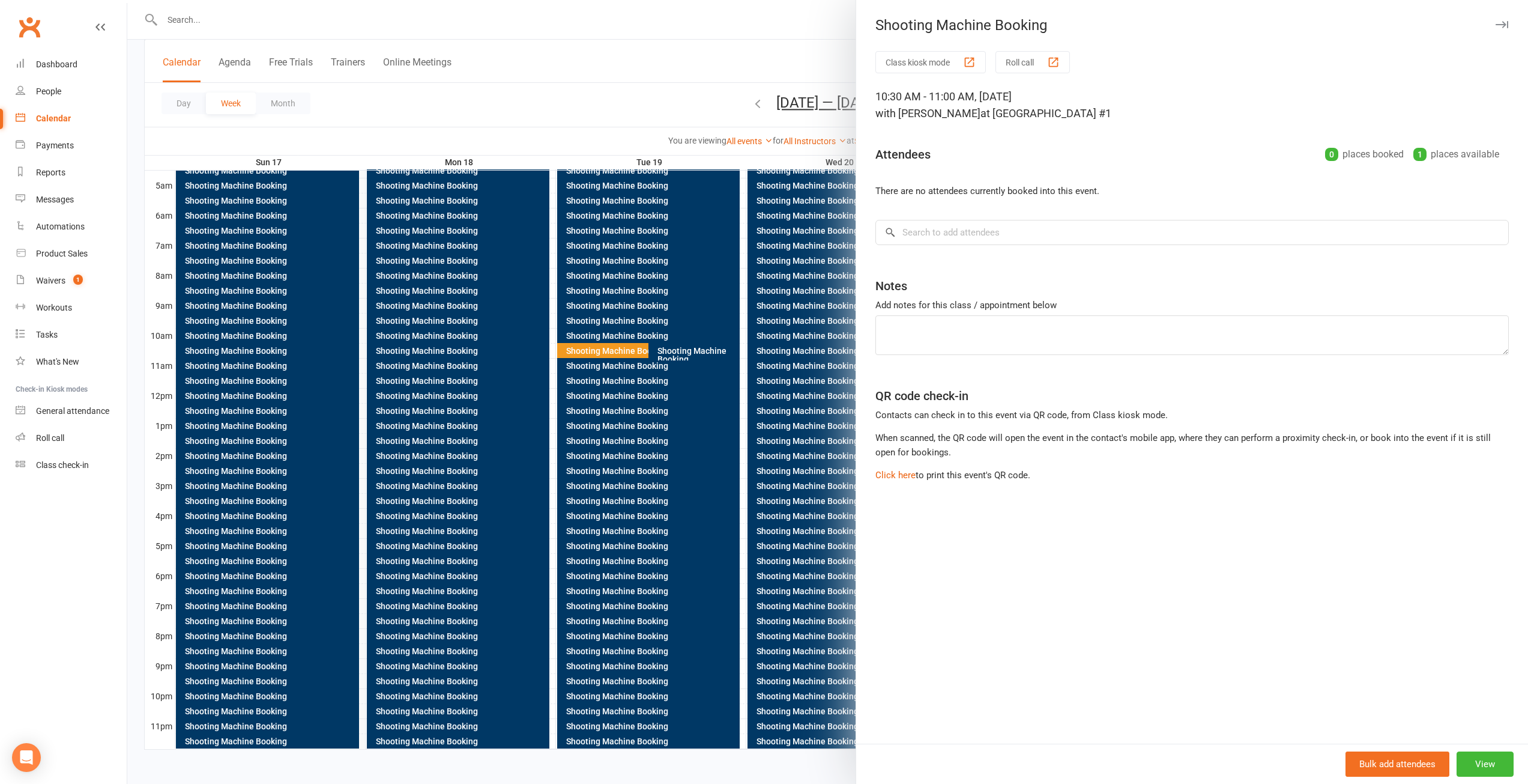
click at [1496, 27] on icon "button" at bounding box center [1502, 24] width 12 height 7
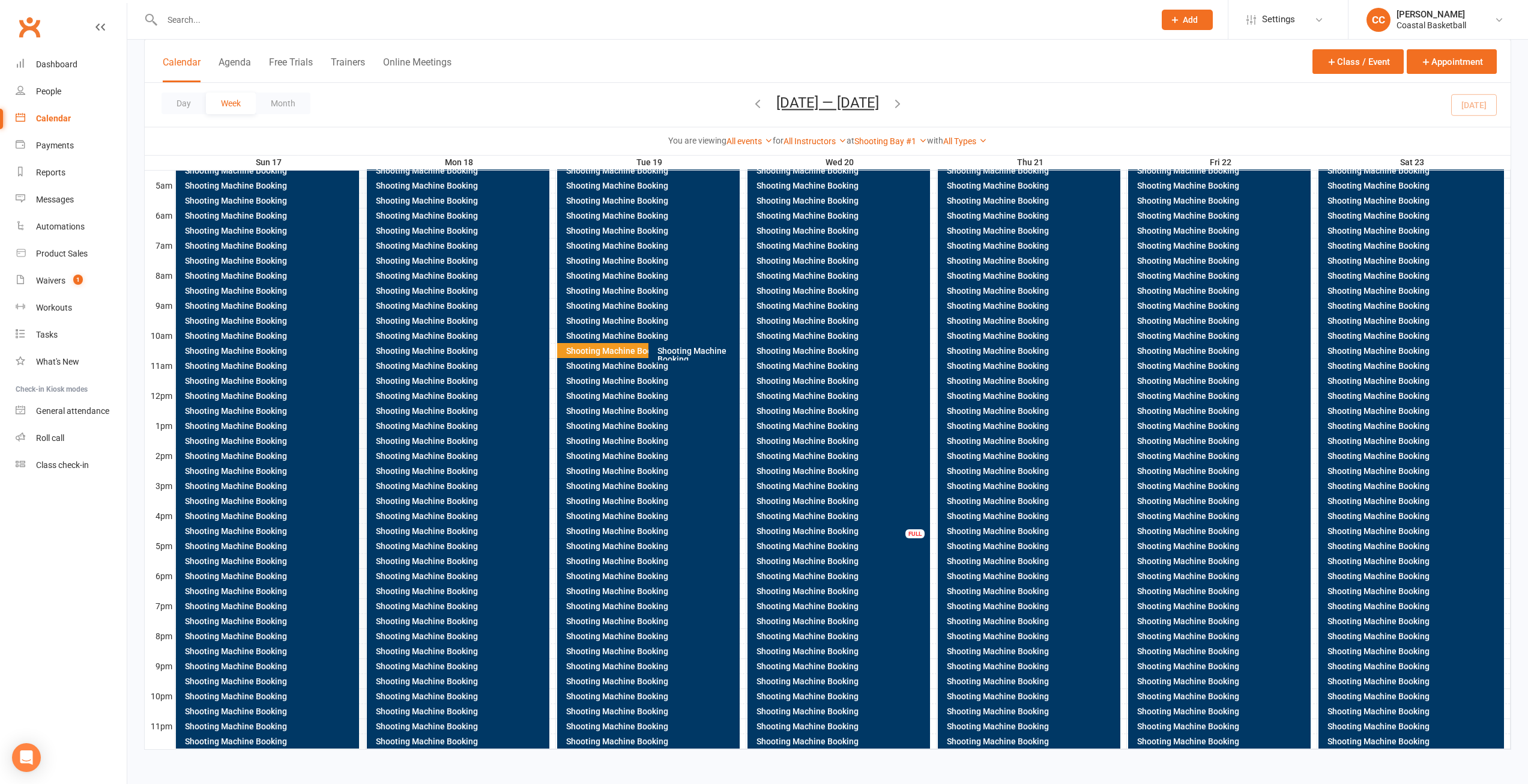
click at [443, 468] on div "Shooting Machine Booking" at bounding box center [460, 471] width 171 height 9
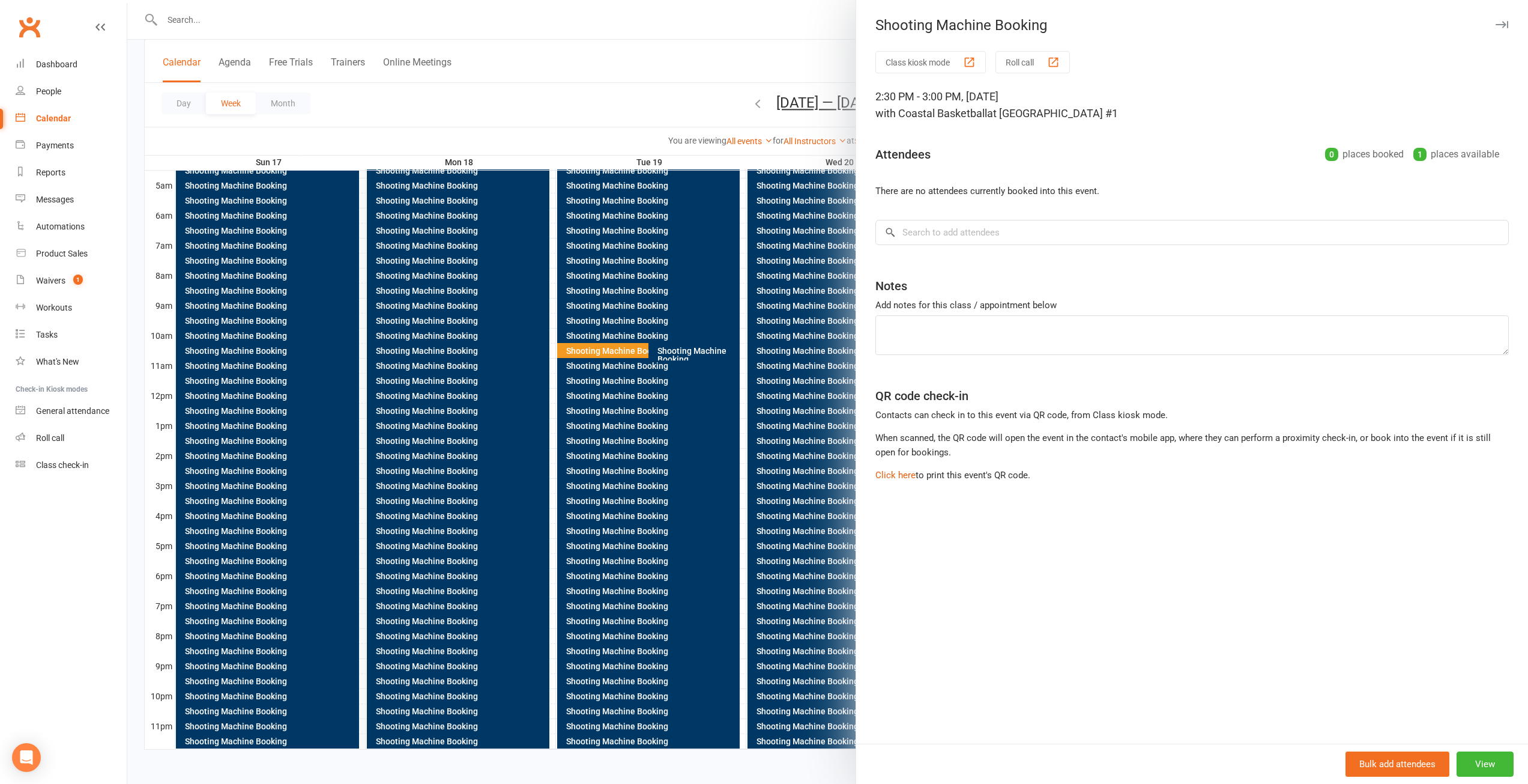
click at [445, 452] on div at bounding box center [828, 392] width 1401 height 784
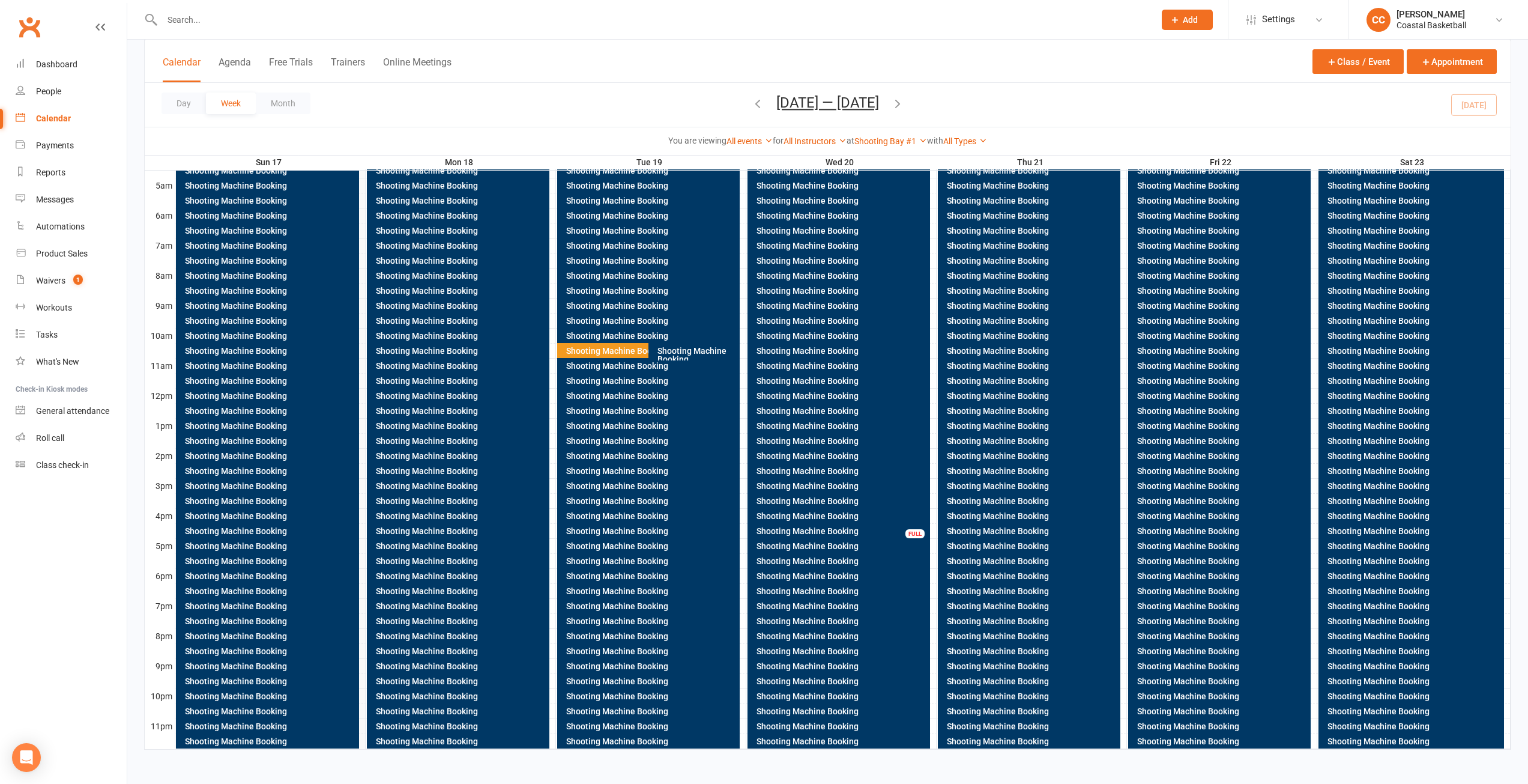
click at [435, 456] on div "Shooting Machine Booking" at bounding box center [460, 456] width 171 height 9
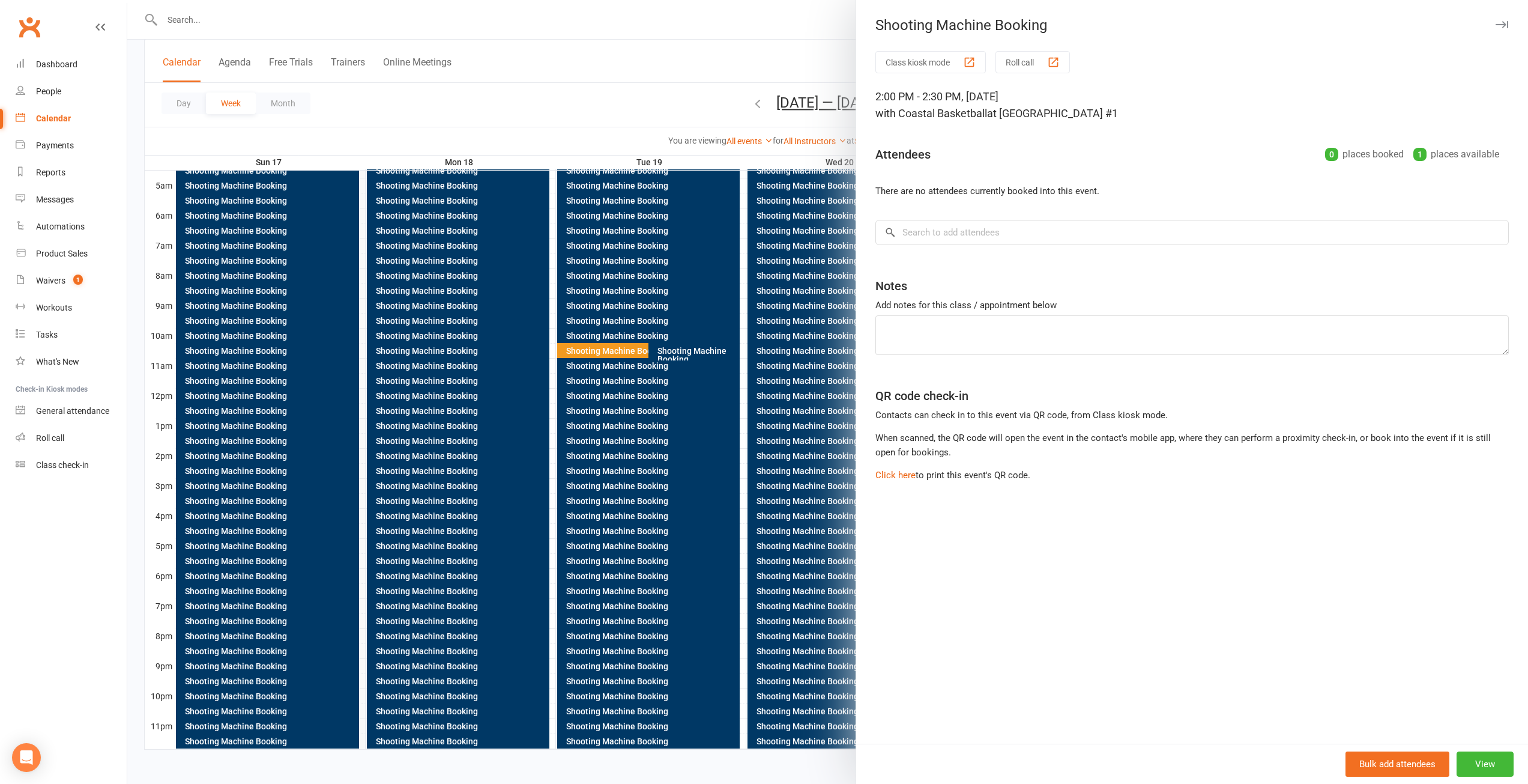
click at [1496, 23] on icon "button" at bounding box center [1502, 24] width 12 height 7
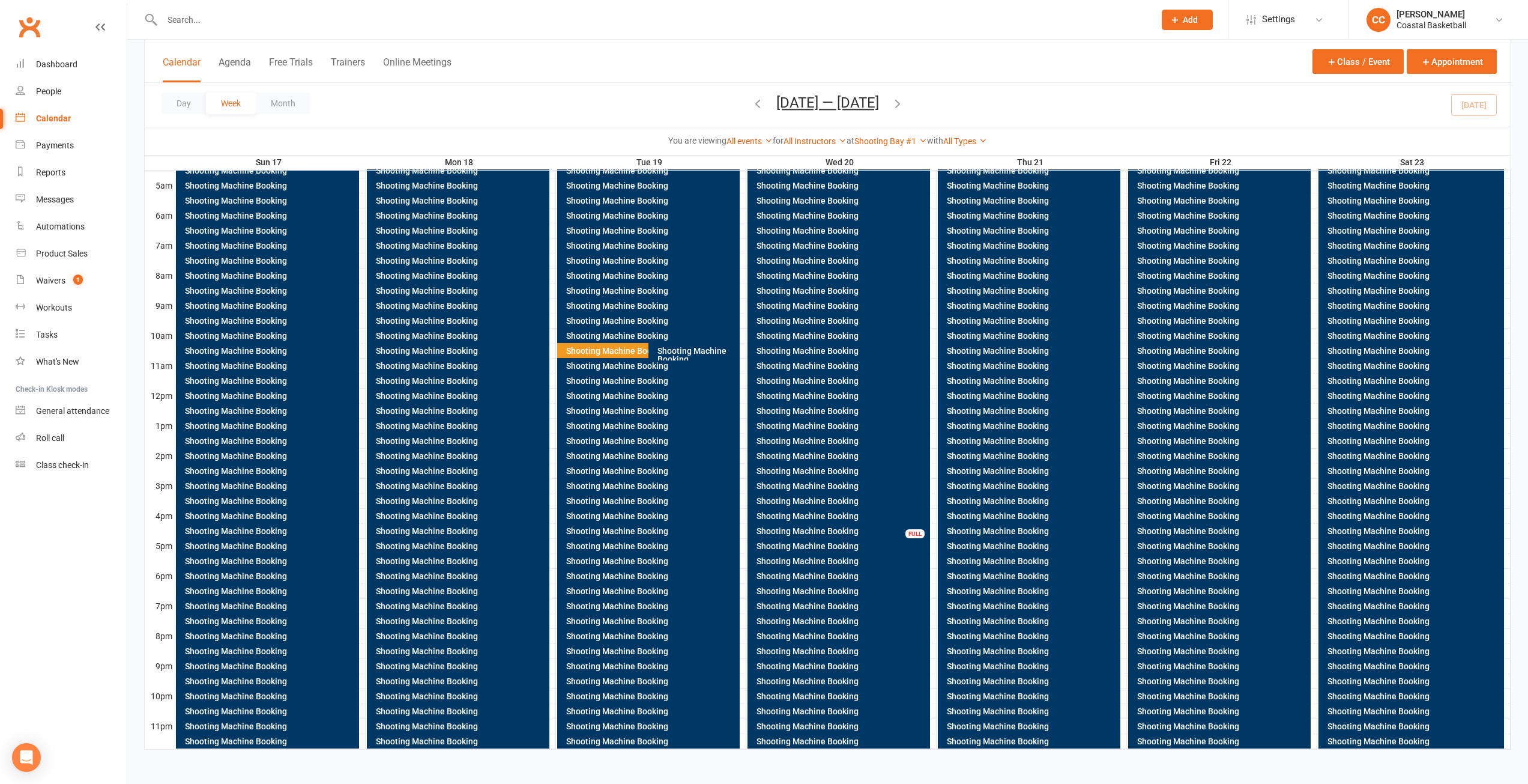
click at [270, 15] on input "text" at bounding box center [652, 19] width 988 height 17
type input "n"
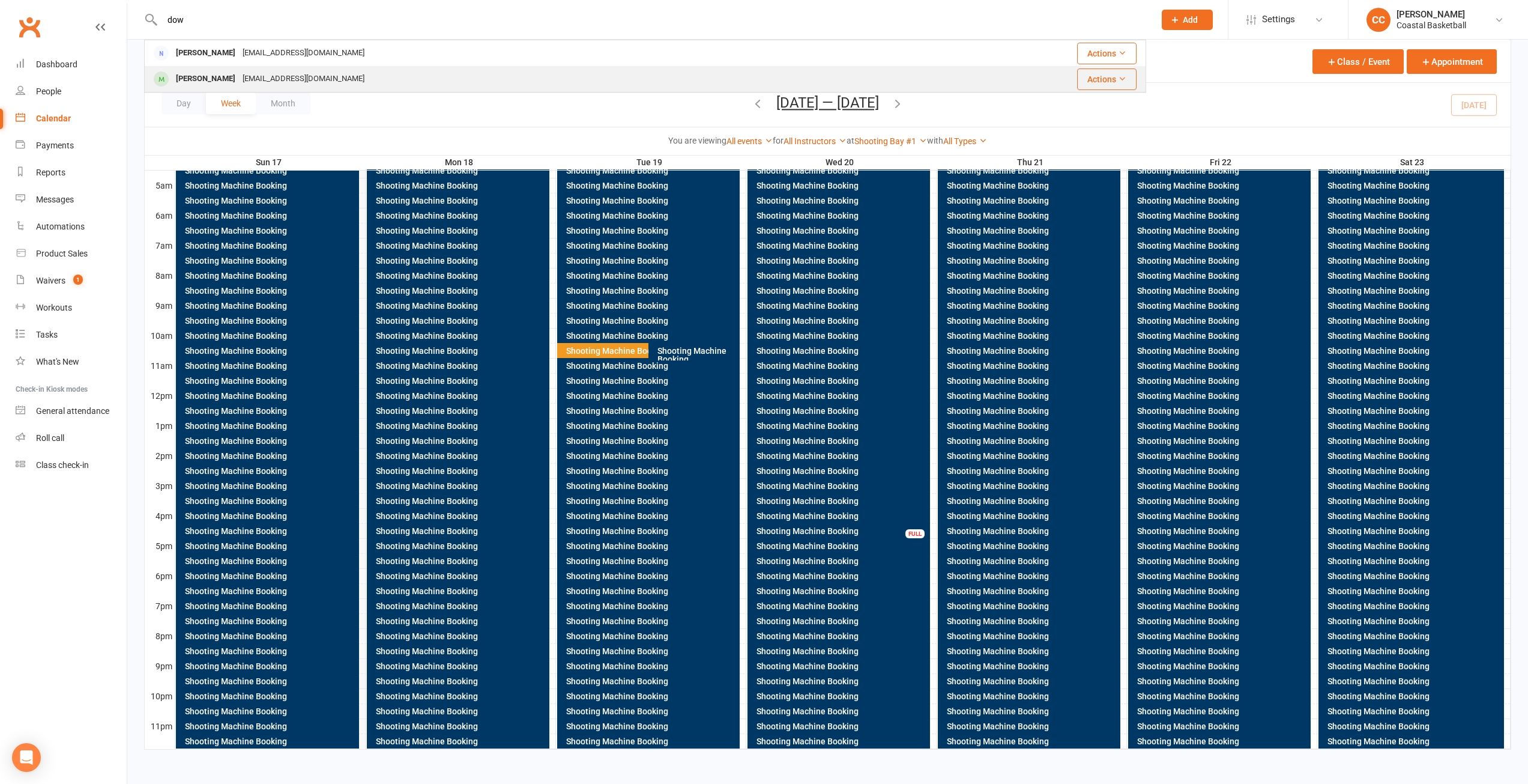
type input "dow"
click at [239, 73] on div "[EMAIL_ADDRESS][DOMAIN_NAME]" at bounding box center [304, 79] width 129 height 17
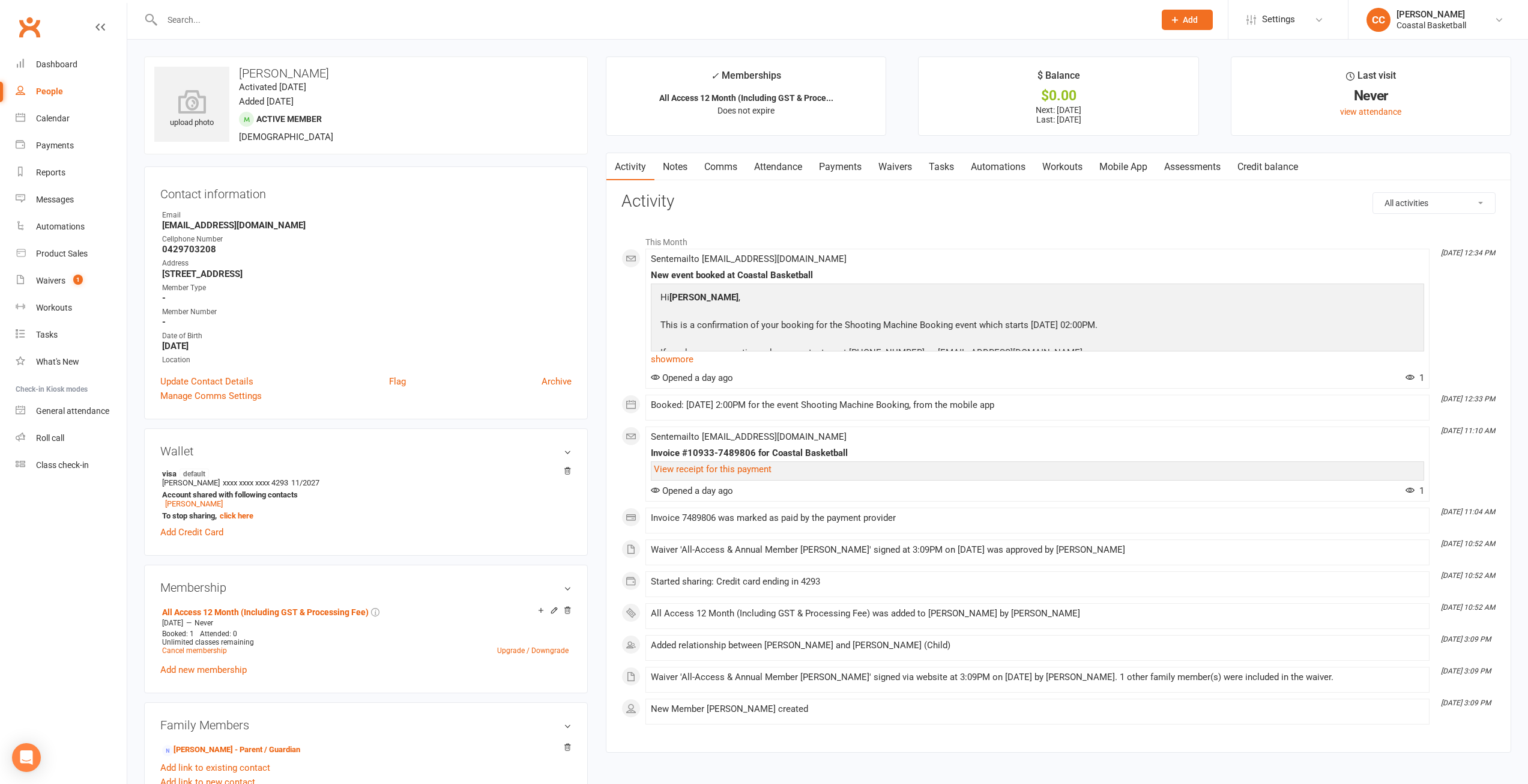
click at [1072, 164] on link "Workouts" at bounding box center [1062, 167] width 57 height 28
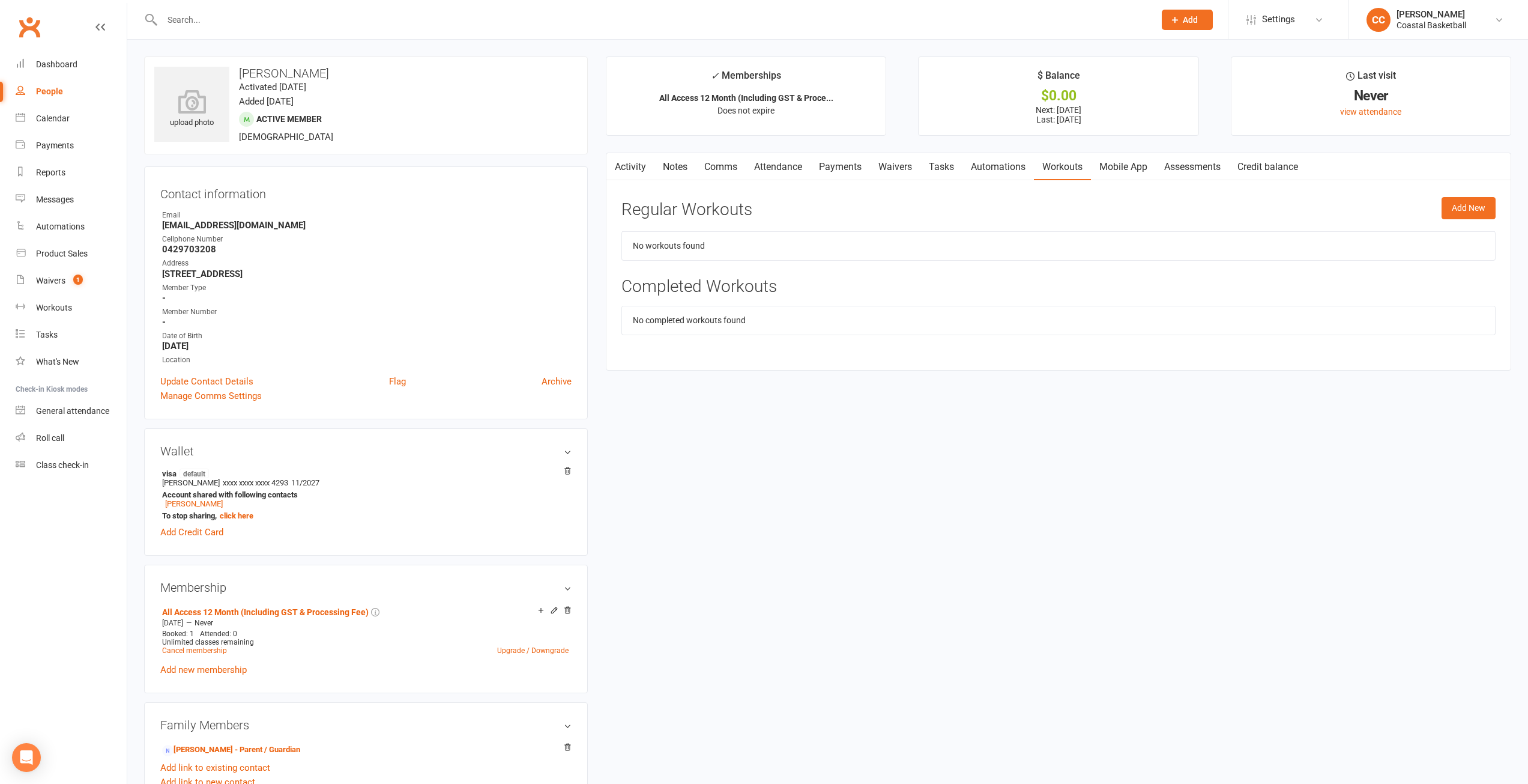
click at [791, 167] on link "Attendance" at bounding box center [778, 167] width 65 height 28
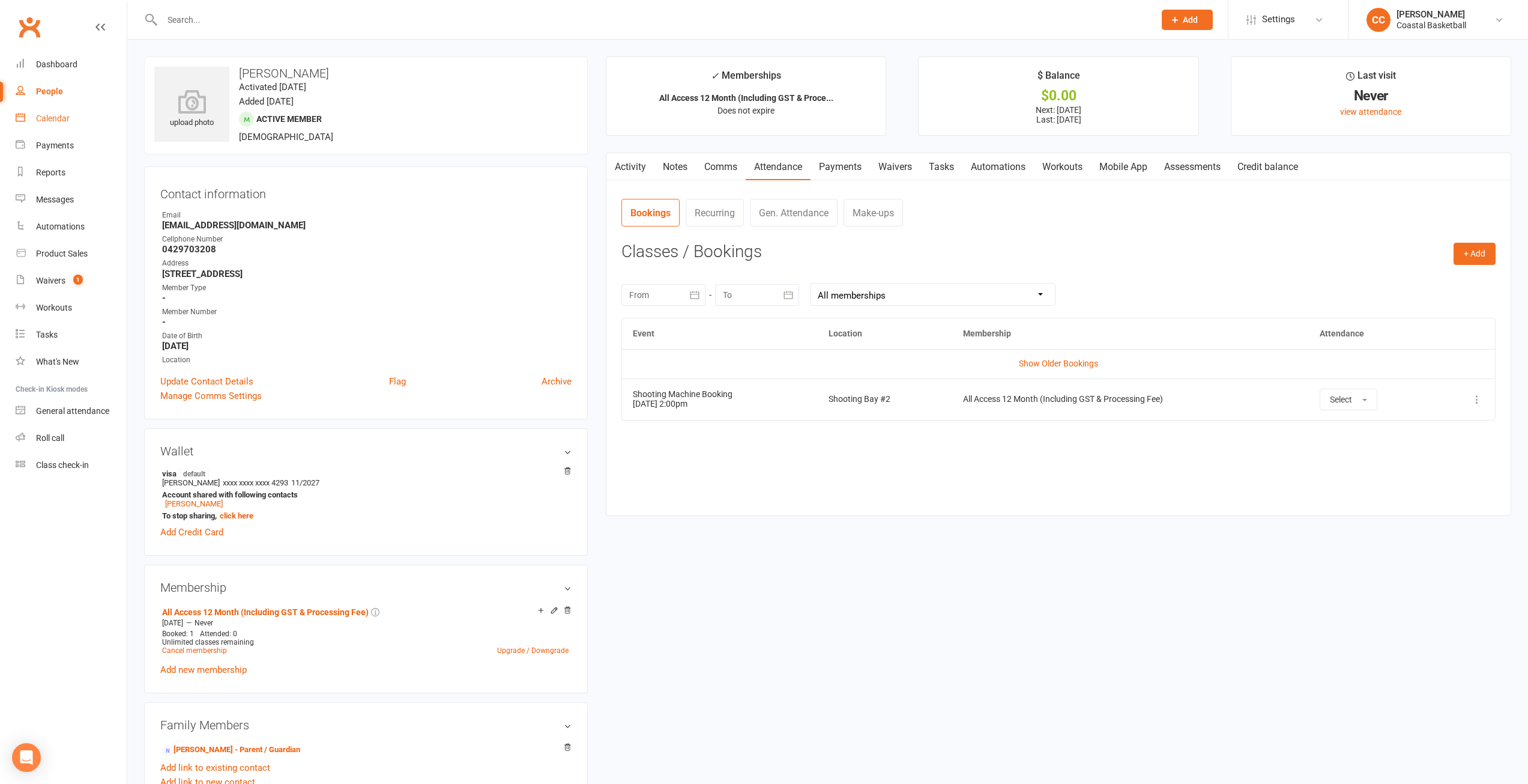
click at [66, 119] on div "Calendar" at bounding box center [52, 117] width 34 height 10
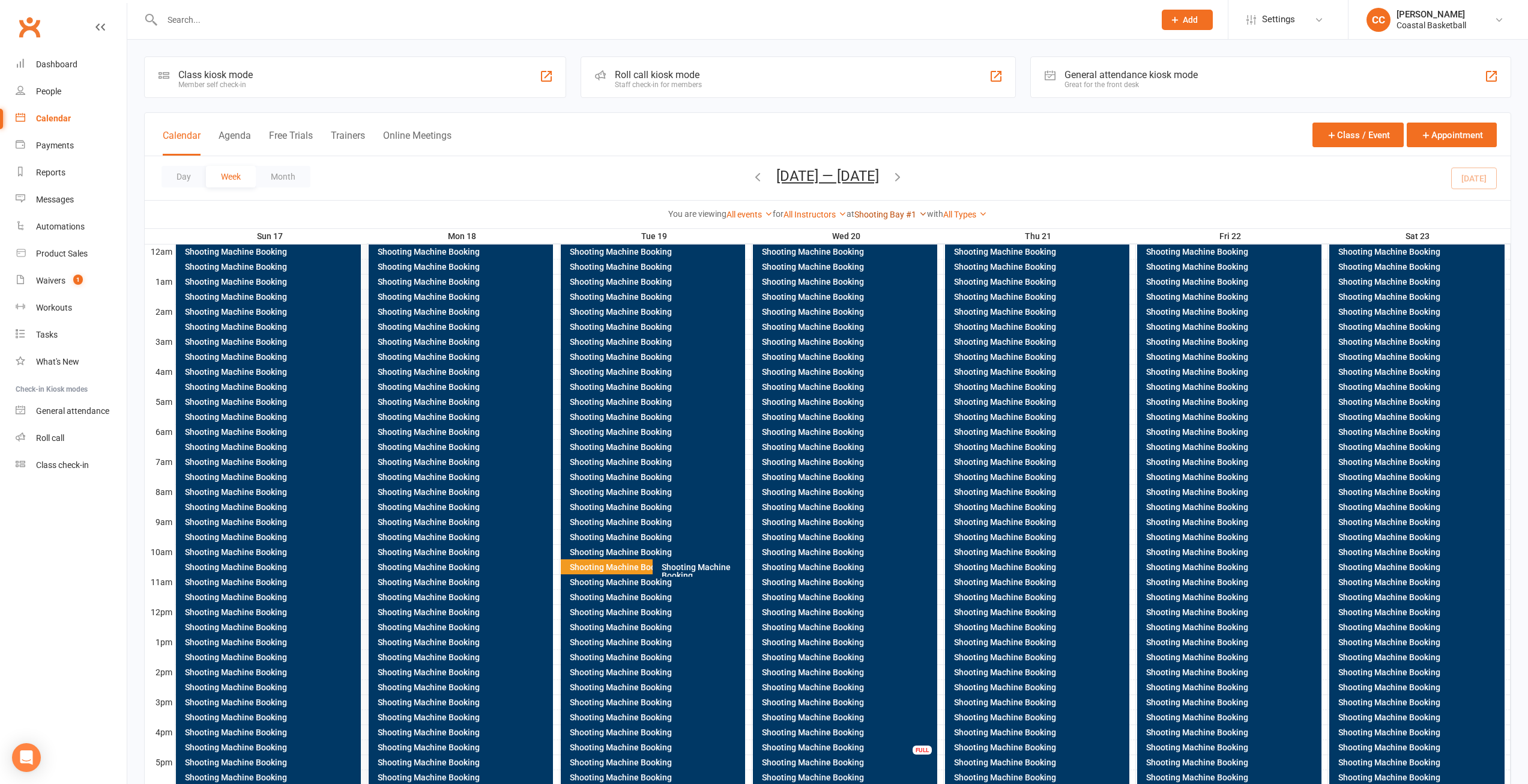
click at [909, 210] on link "Shooting Bay #1" at bounding box center [891, 214] width 73 height 10
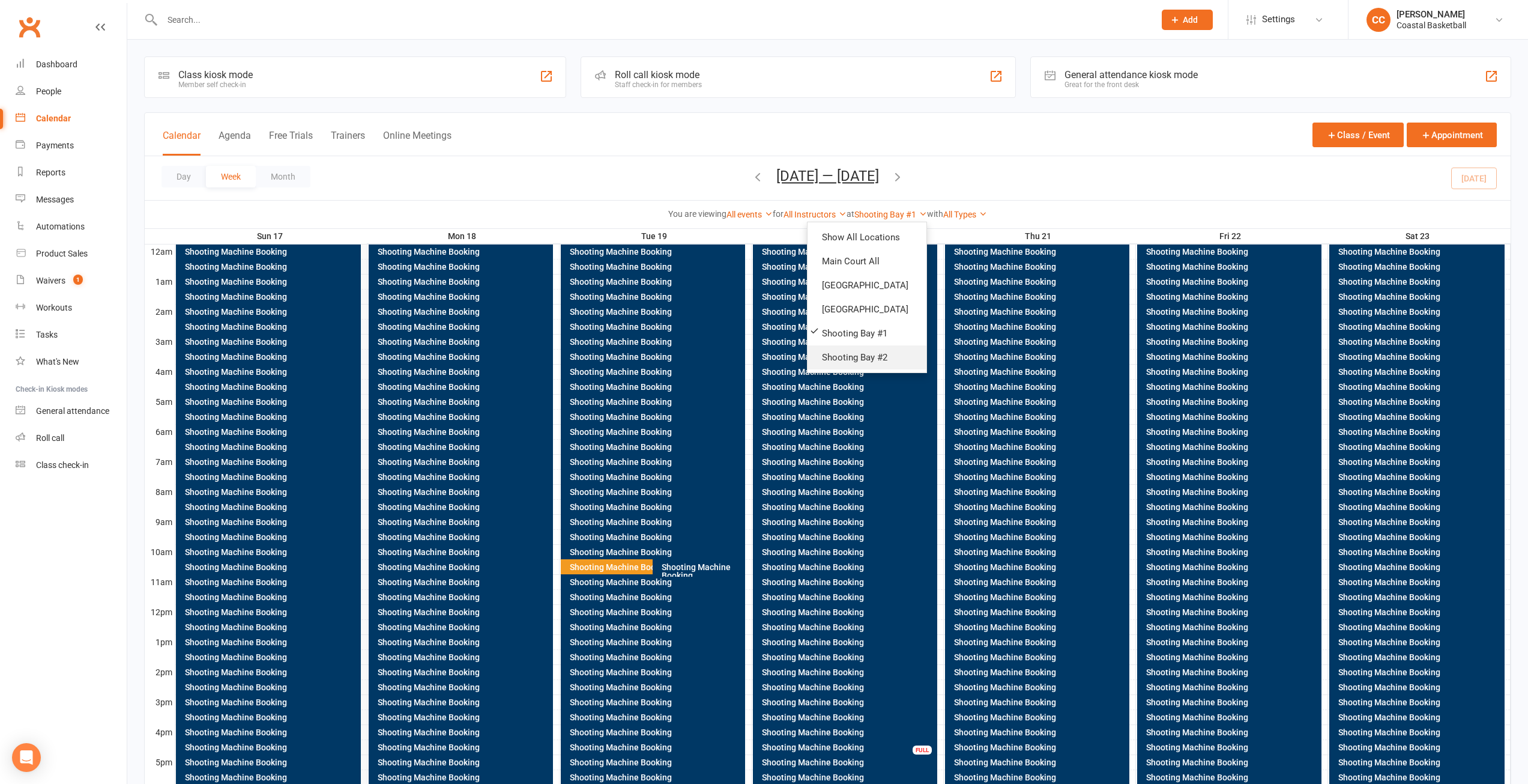
click at [877, 353] on link "Shooting Bay #2" at bounding box center [867, 358] width 119 height 24
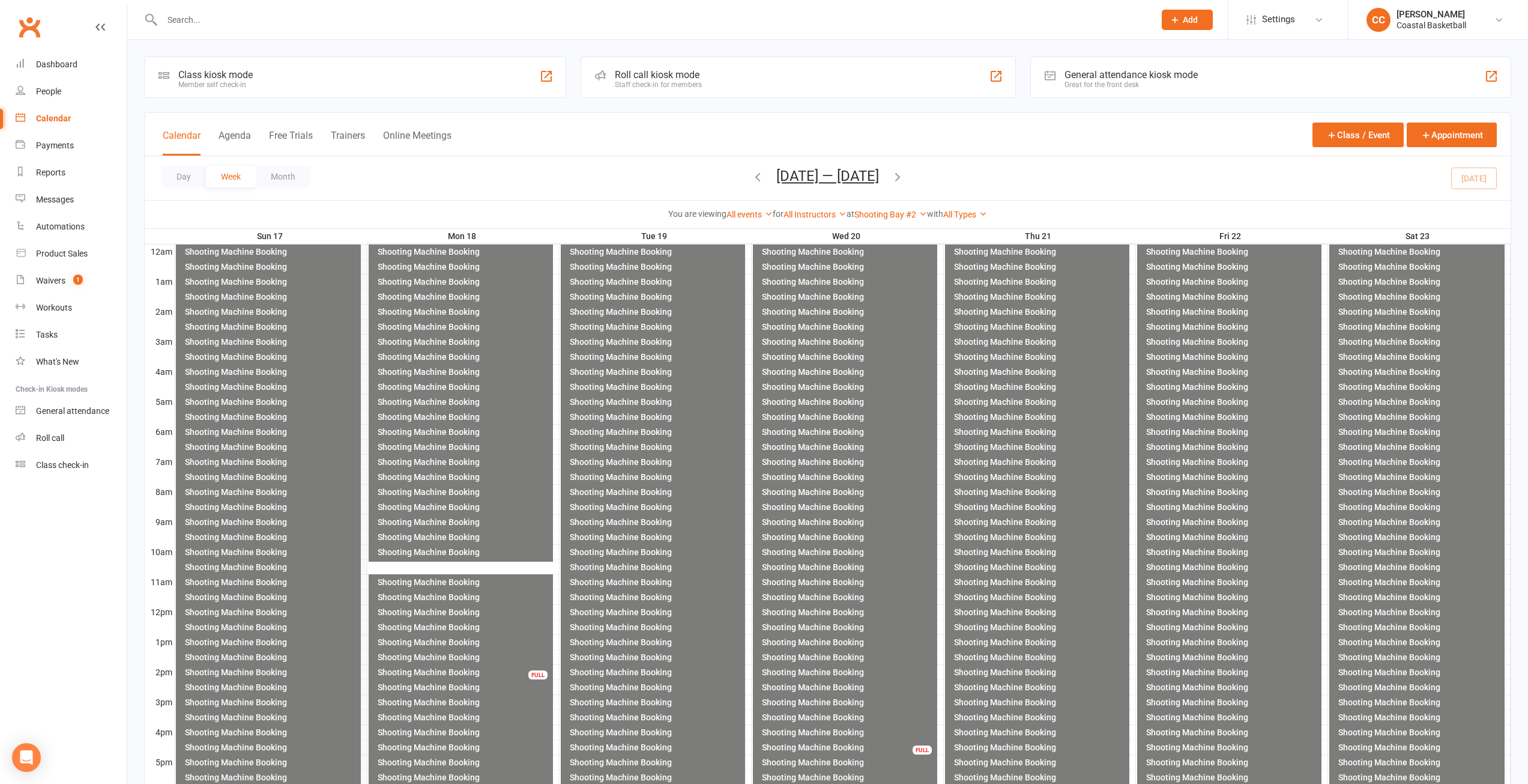
click at [479, 667] on div "Shooting Machine Booking" at bounding box center [463, 672] width 173 height 9
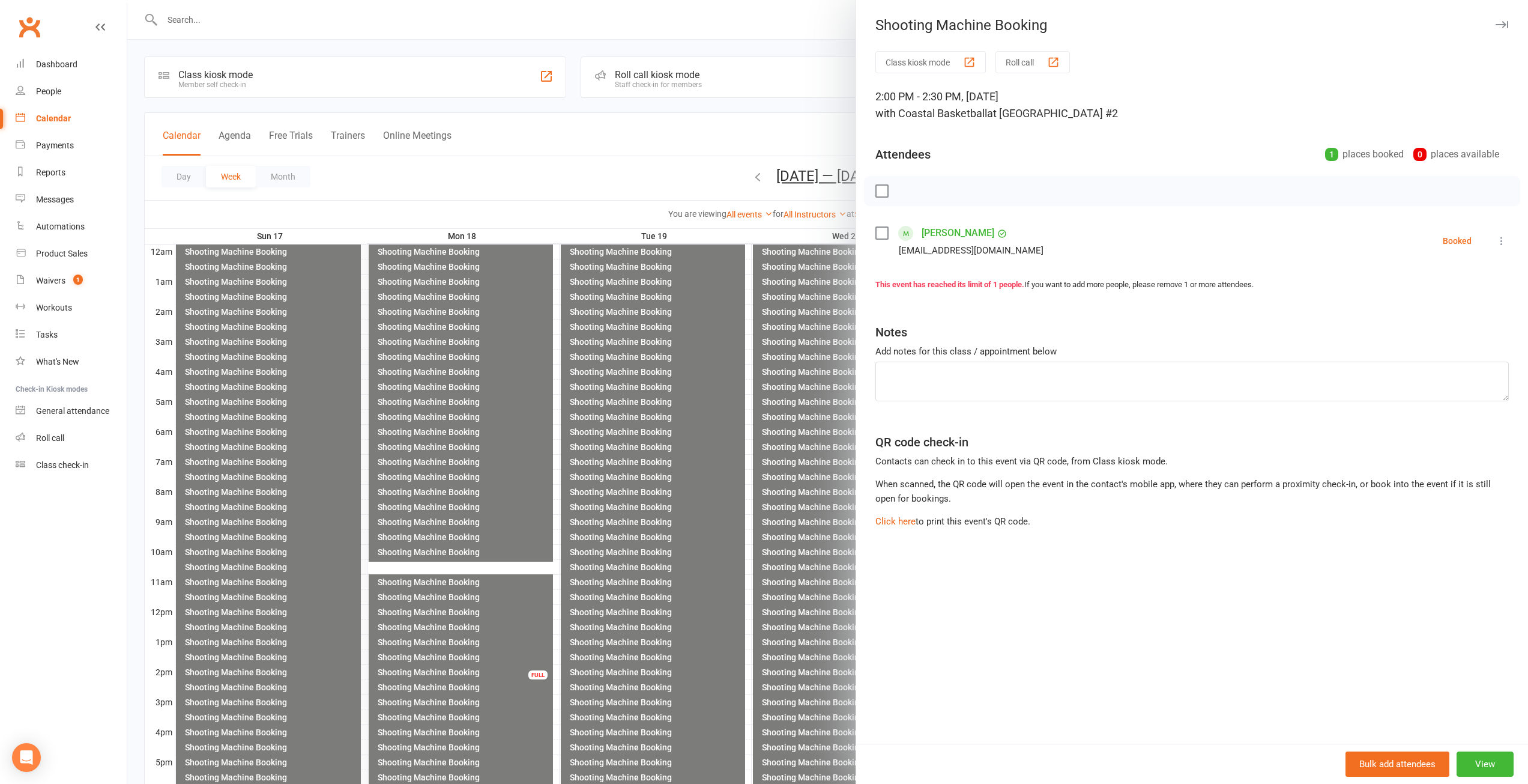
click at [1496, 24] on icon "button" at bounding box center [1502, 24] width 12 height 7
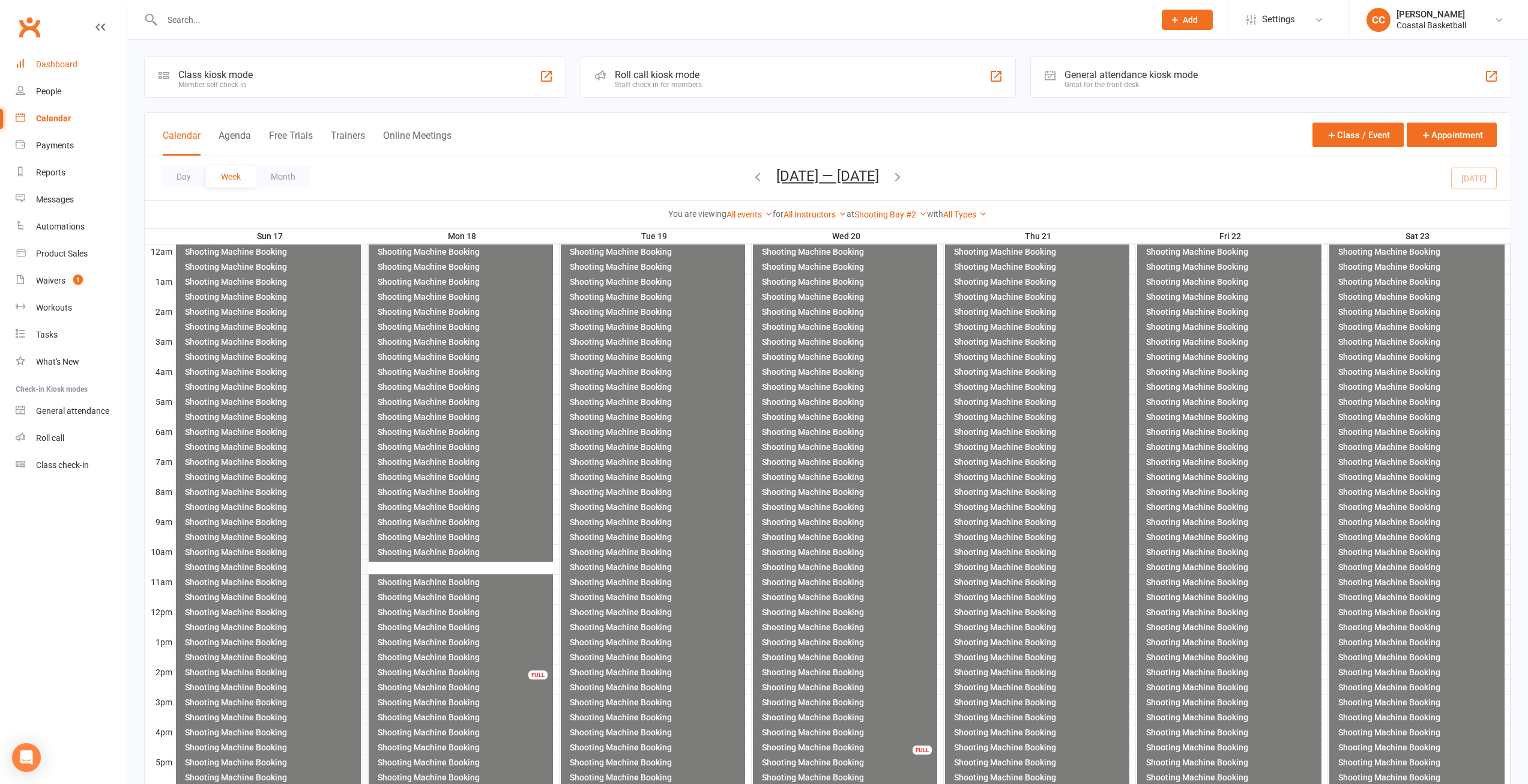
click at [86, 59] on link "Dashboard" at bounding box center [71, 64] width 111 height 27
